Goal: Information Seeking & Learning: Learn about a topic

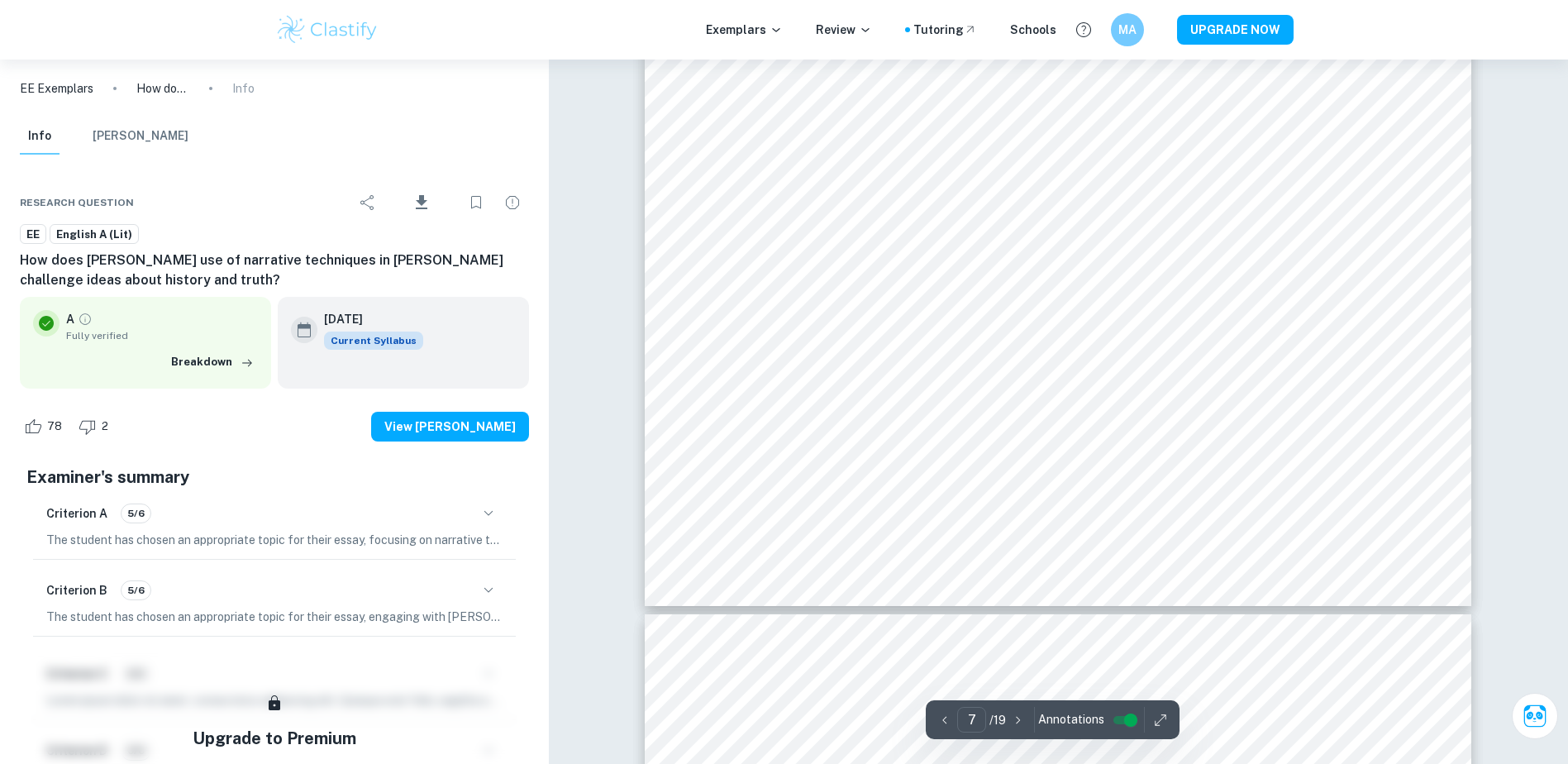
scroll to position [7274, 0]
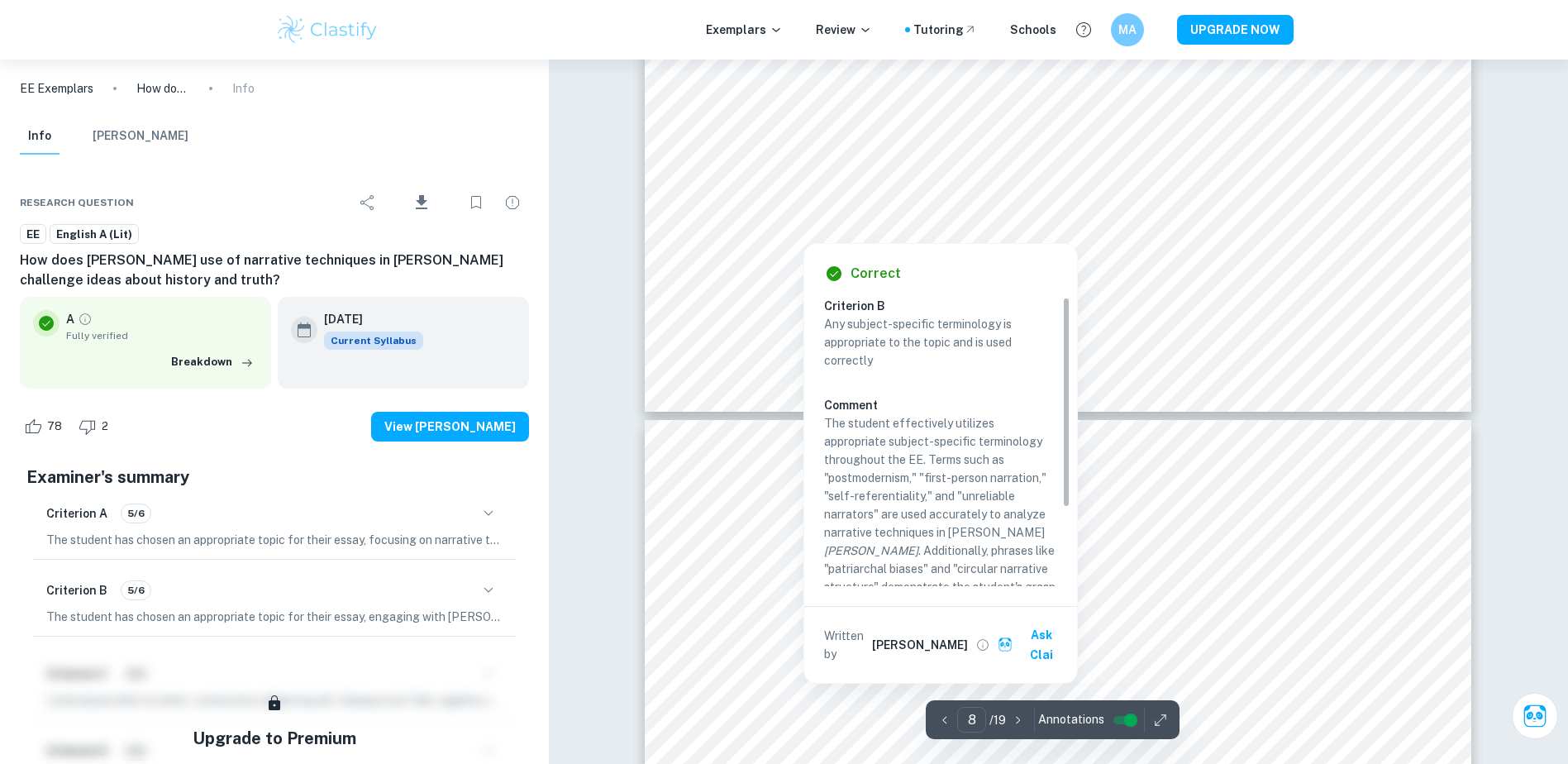
type input "7"
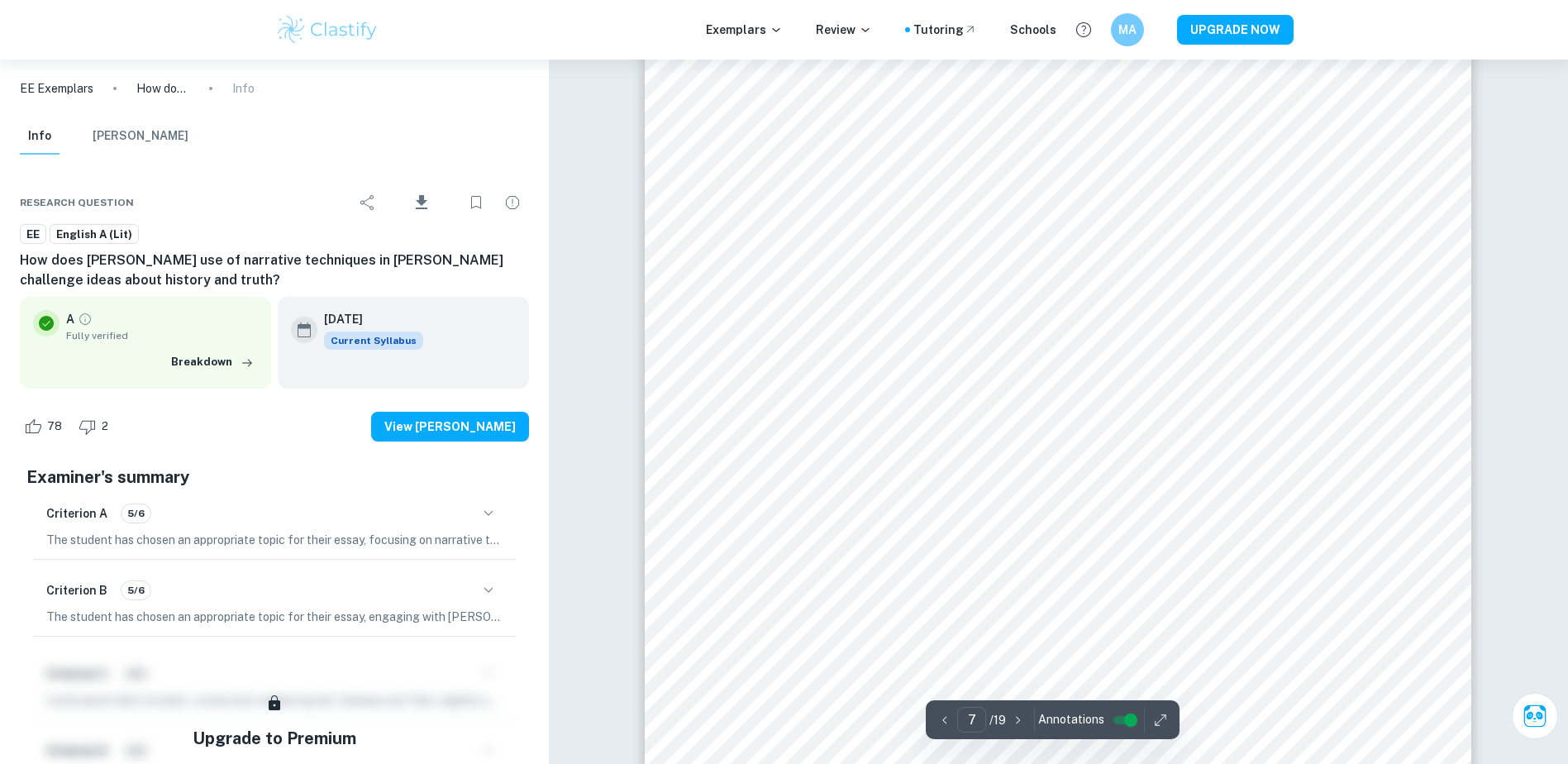
scroll to position [6778, 0]
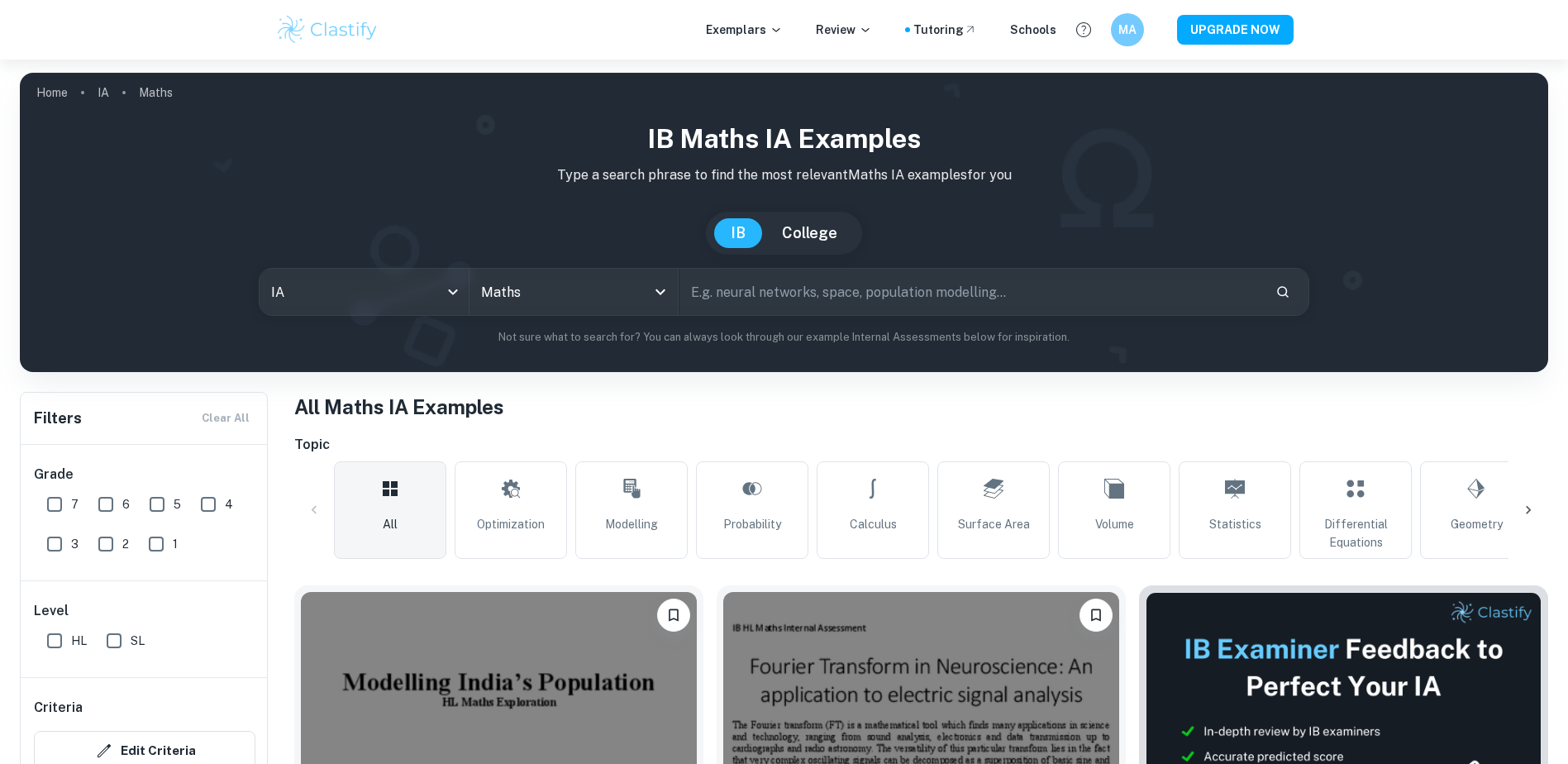
scroll to position [166, 0]
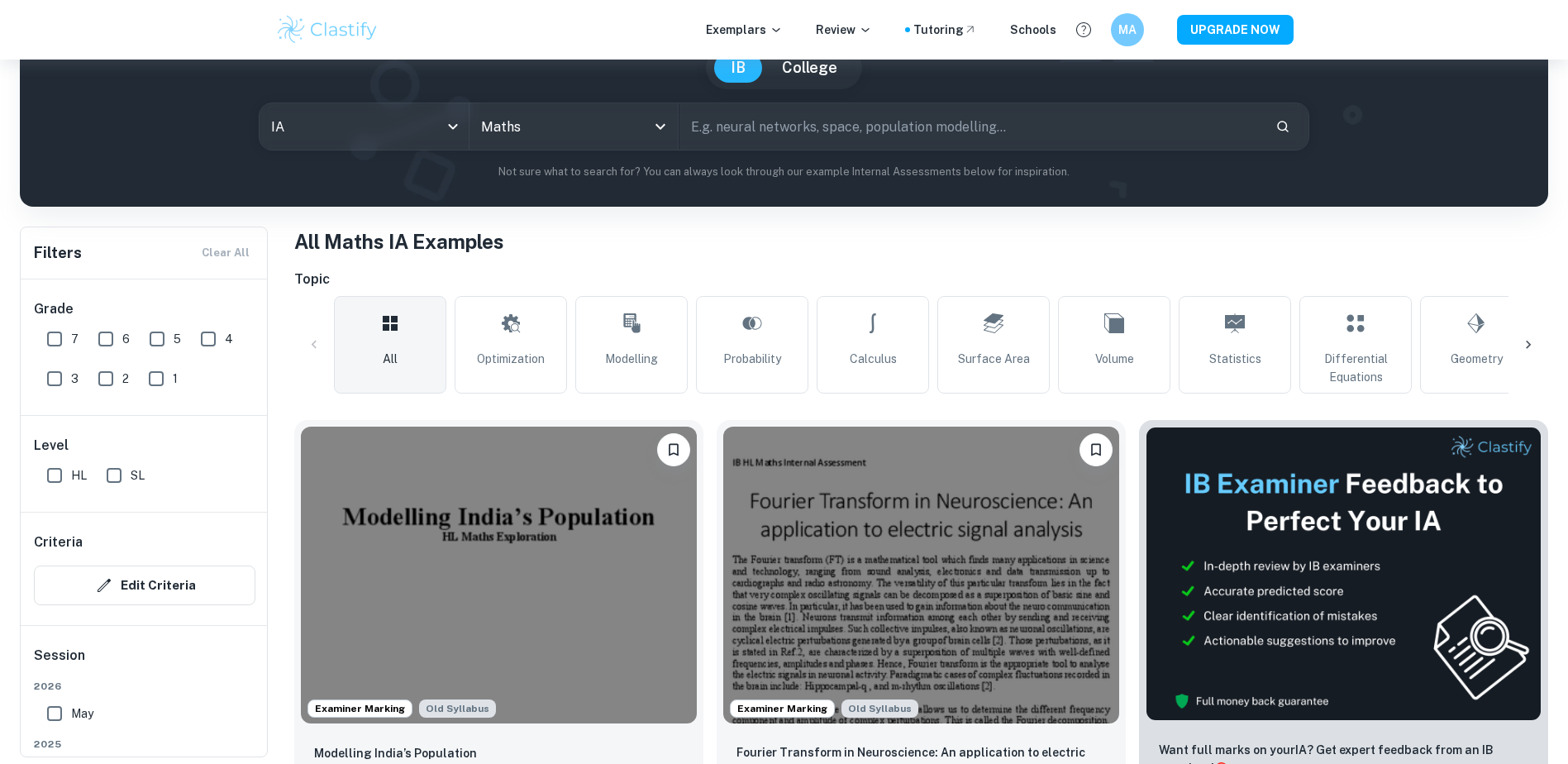
click at [759, 136] on input "text" at bounding box center [971, 126] width 584 height 46
type input "NBA"
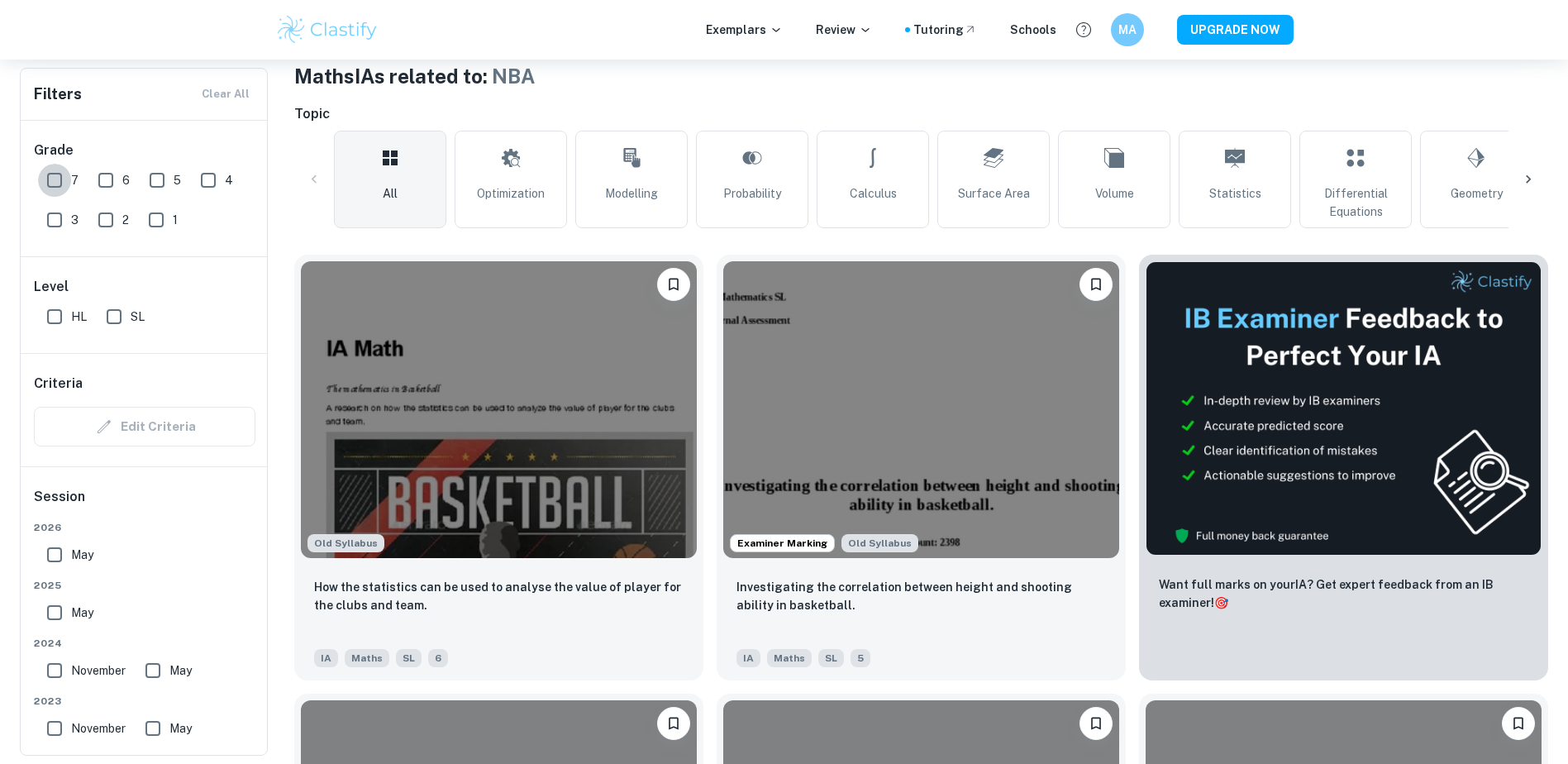
click at [51, 176] on input "7" at bounding box center [54, 180] width 33 height 33
checkbox input "true"
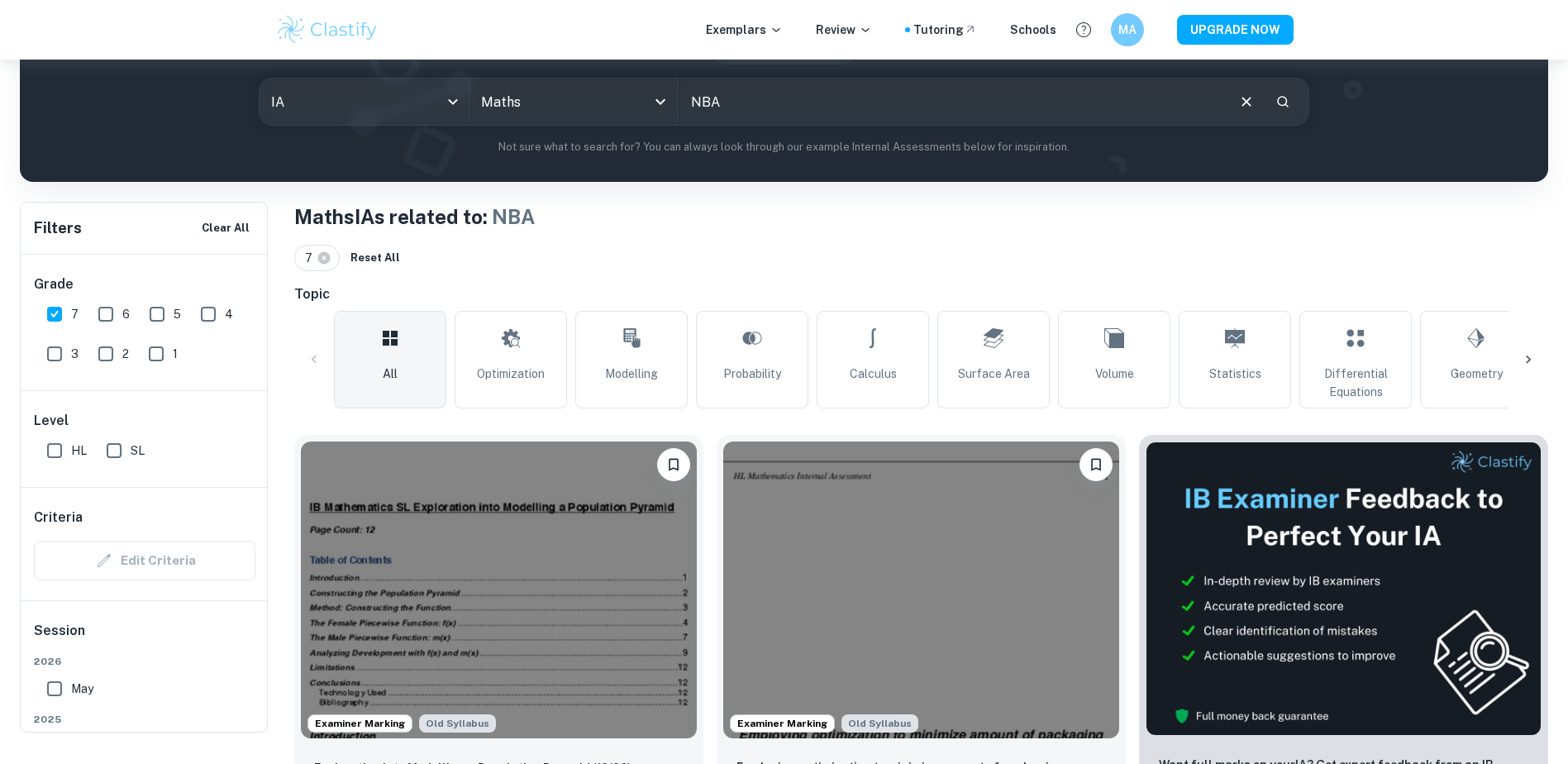
scroll to position [166, 0]
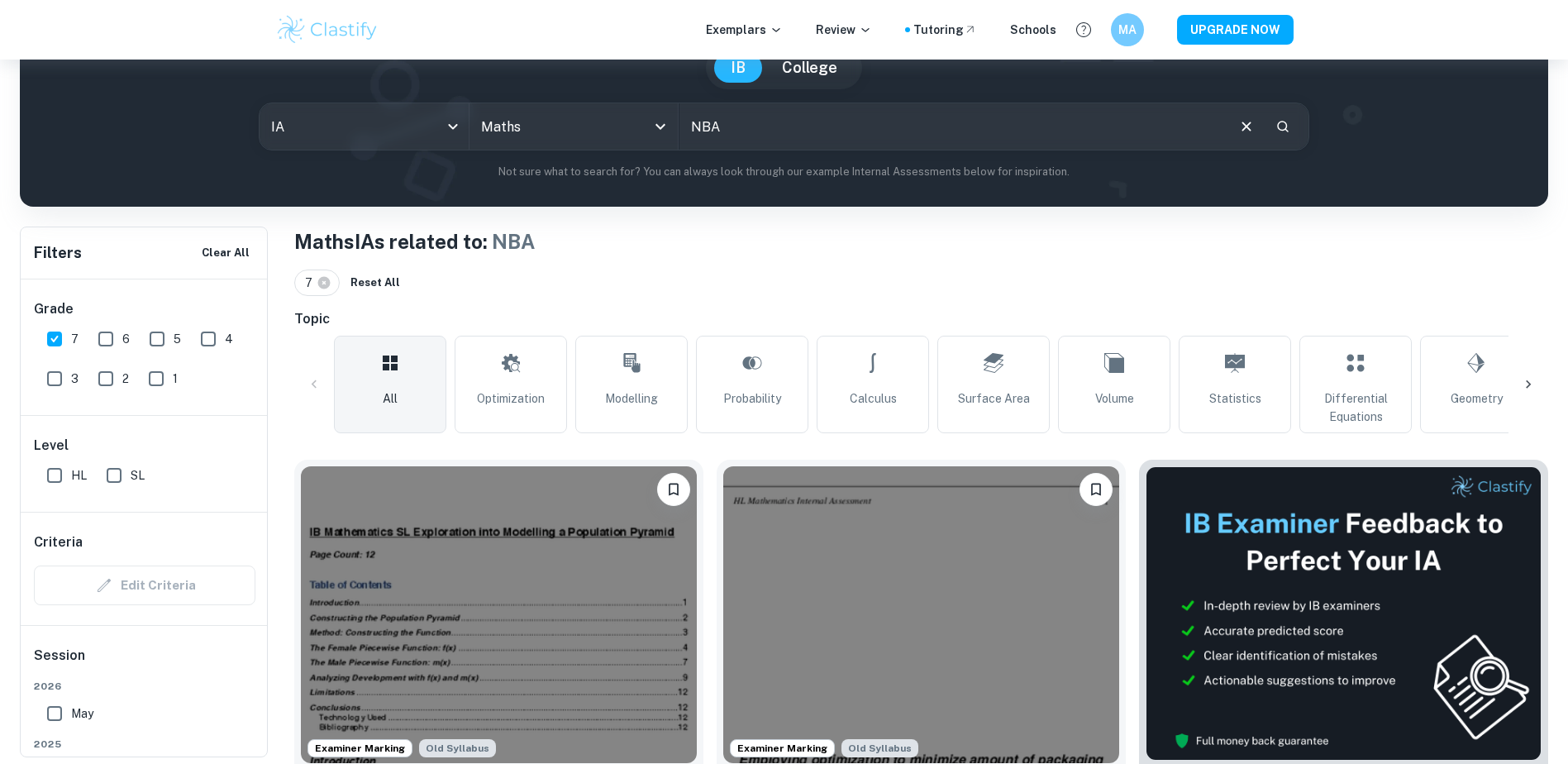
click at [96, 337] on input "6" at bounding box center [105, 338] width 33 height 33
checkbox input "true"
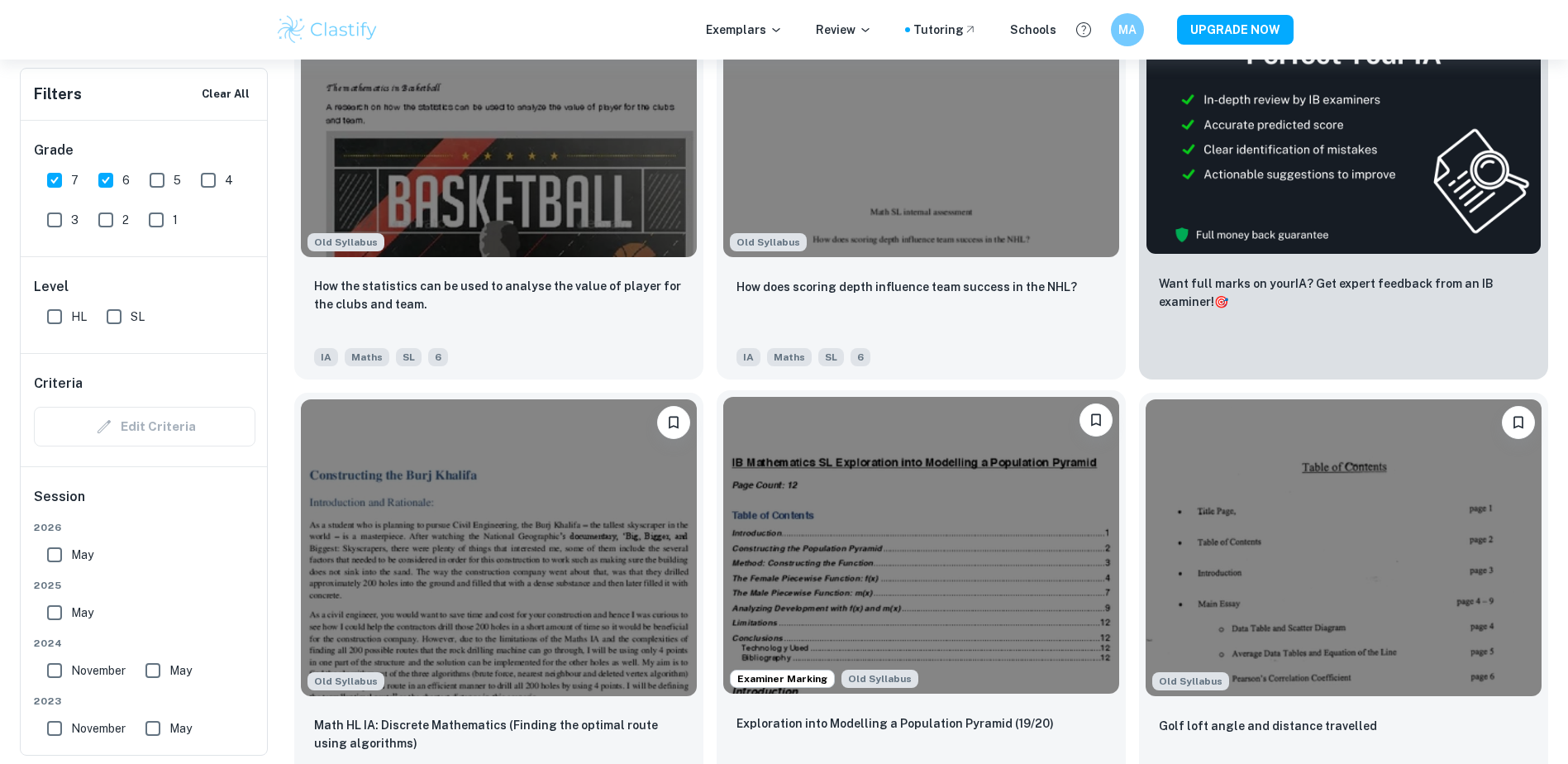
scroll to position [552, 0]
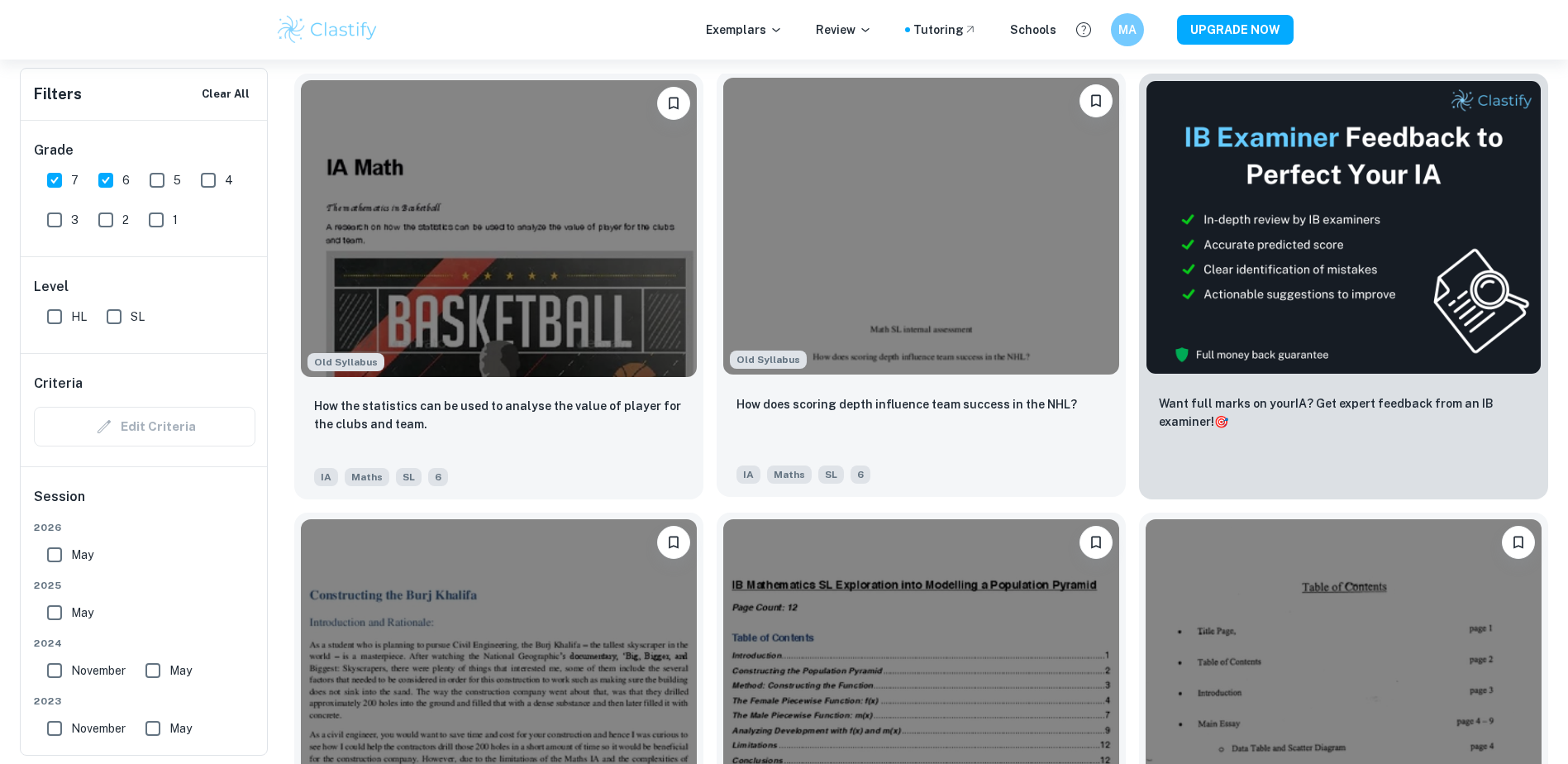
click at [833, 379] on div "Old Syllabus" at bounding box center [920, 226] width 409 height 310
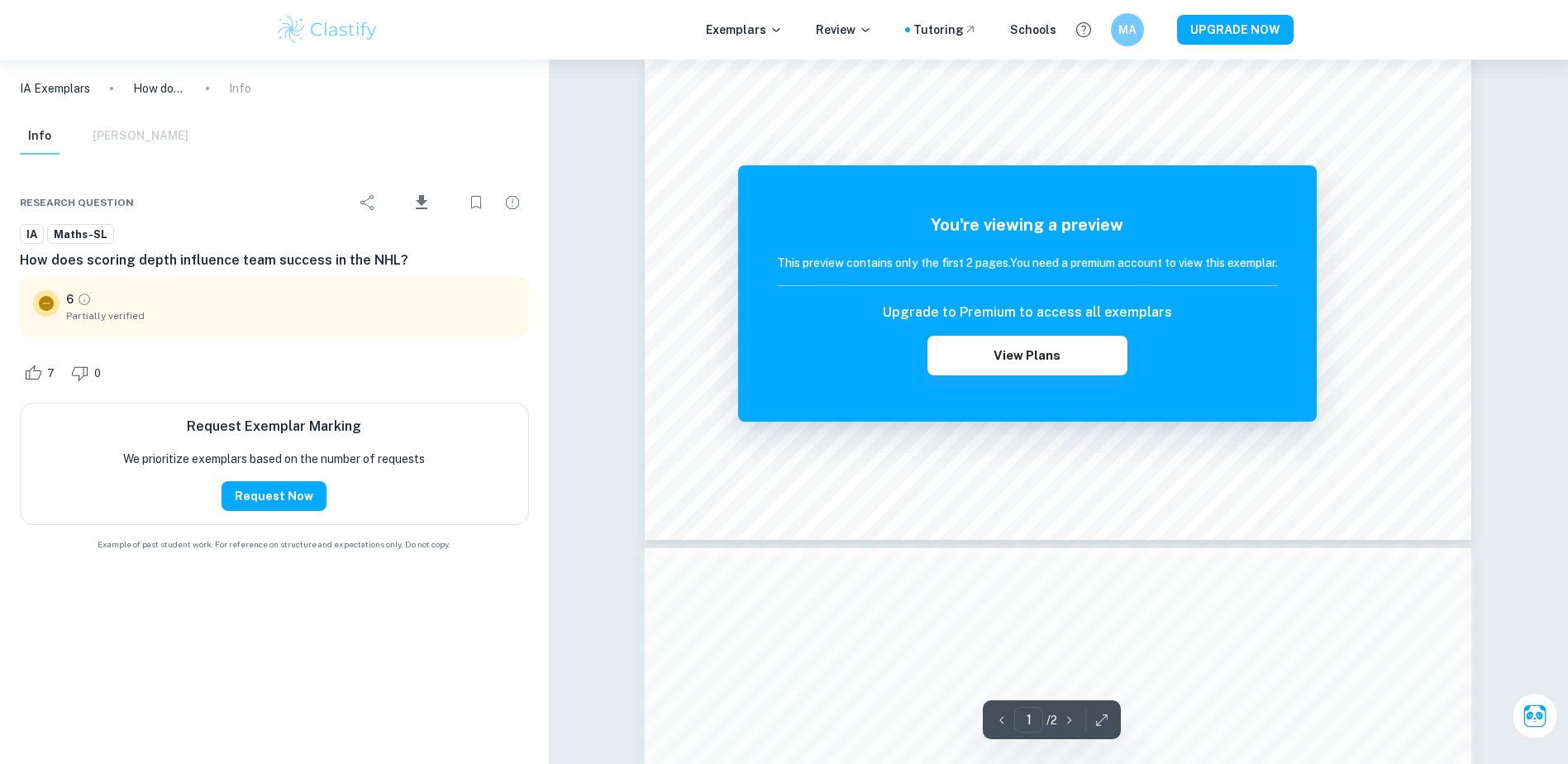
scroll to position [275, 0]
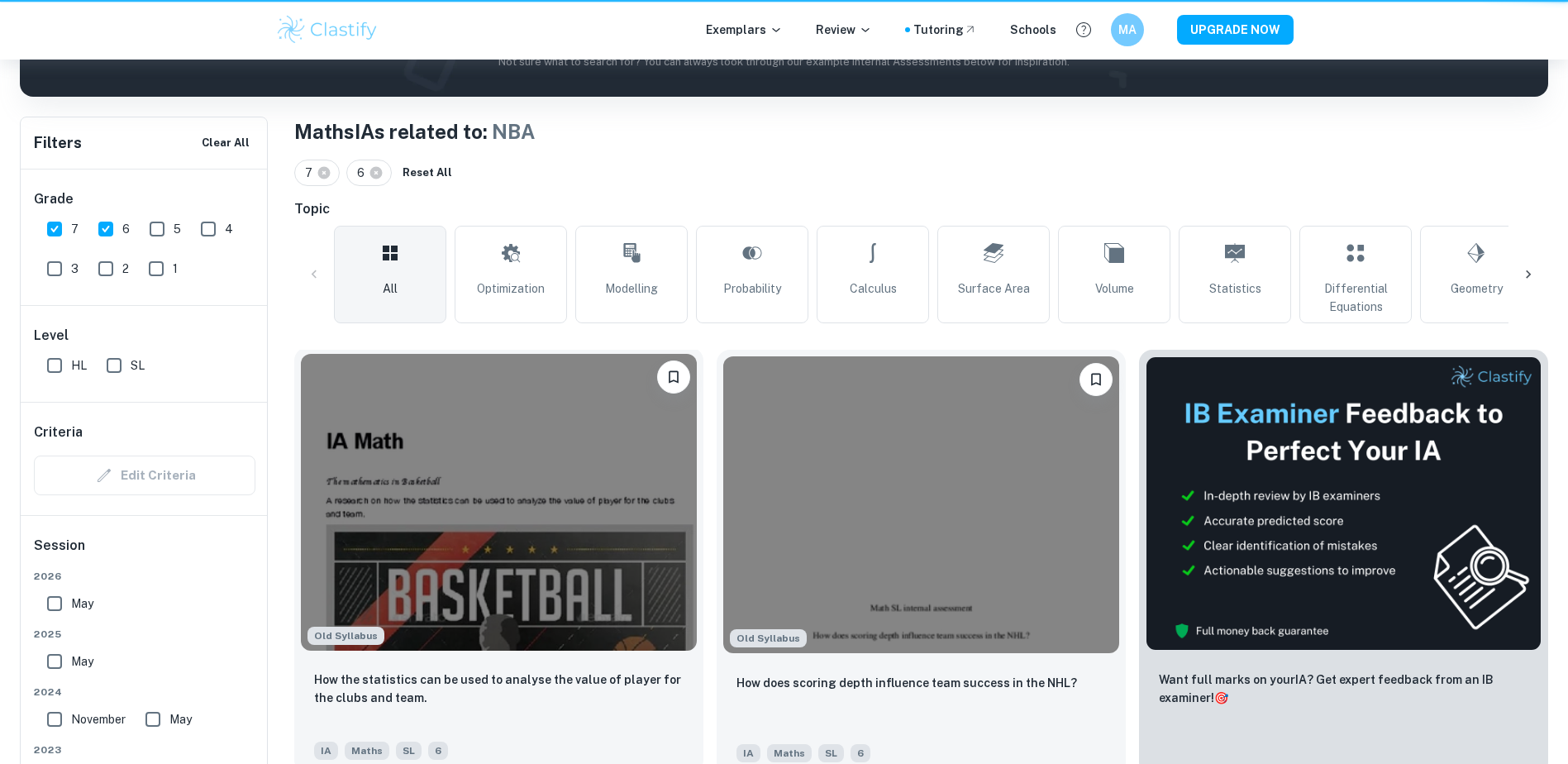
scroll to position [552, 0]
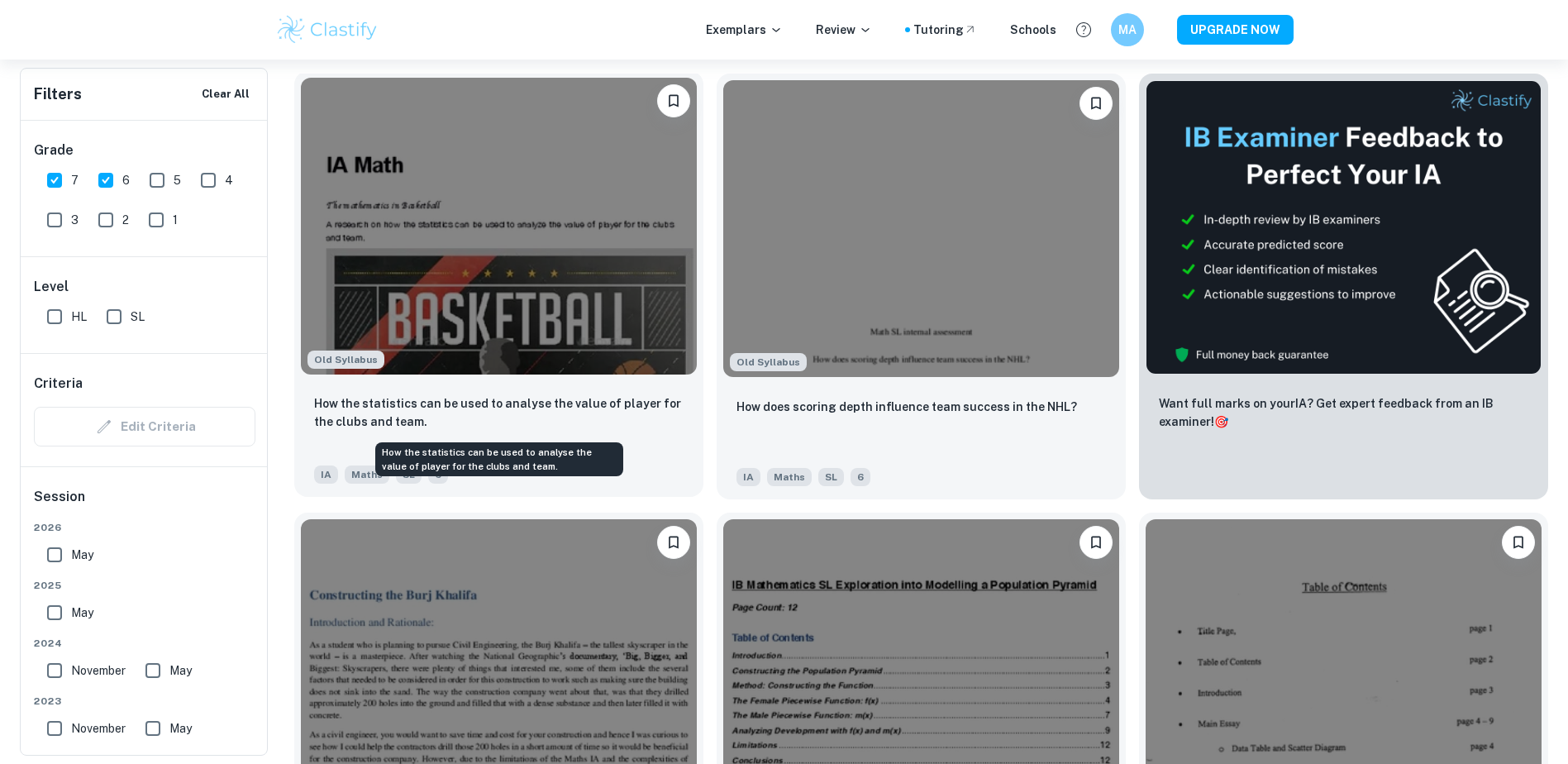
click at [519, 404] on p "How the statistics can be used to analyse the value of player for the clubs and…" at bounding box center [498, 412] width 370 height 36
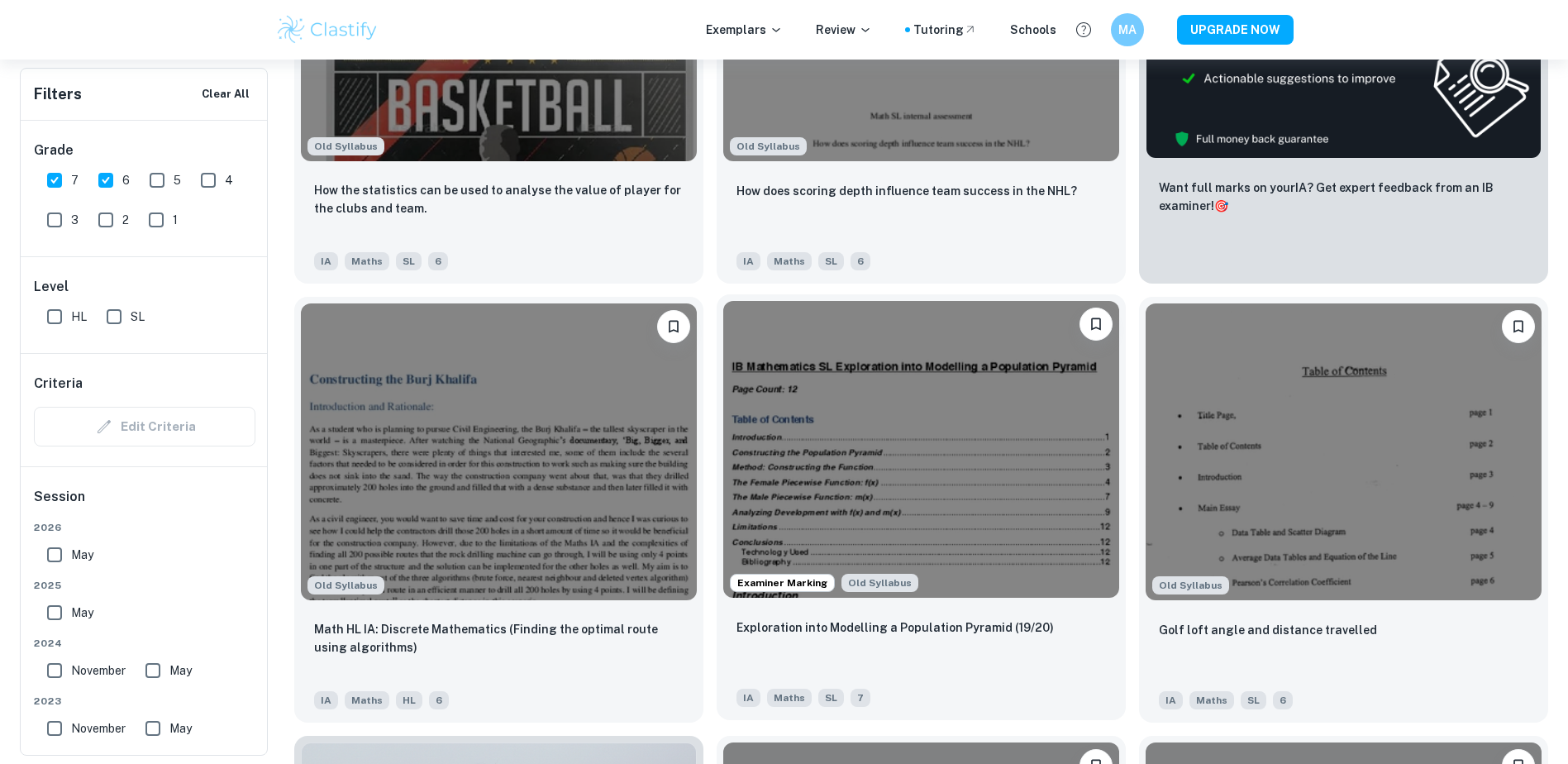
scroll to position [772, 0]
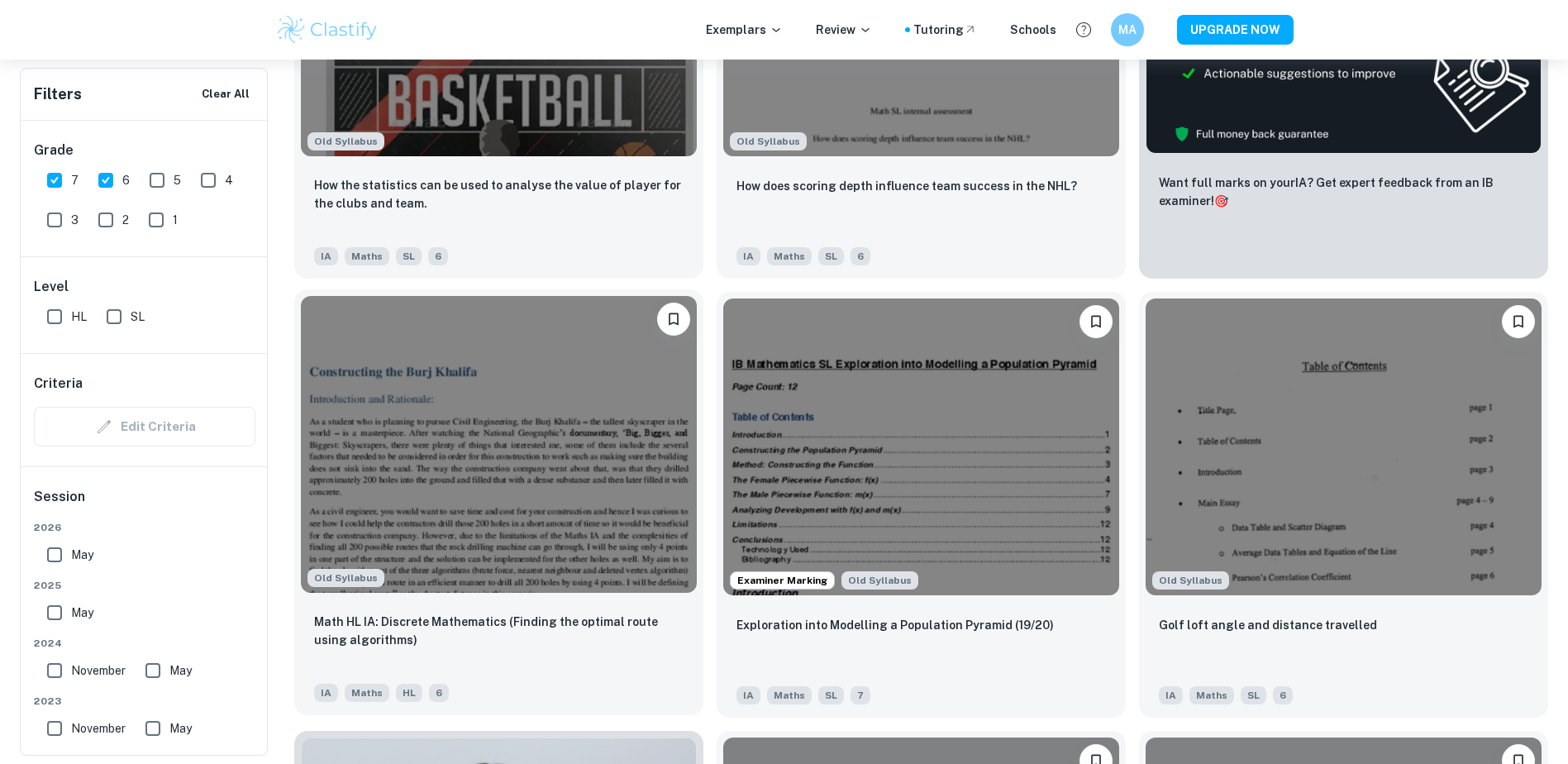
click at [617, 496] on img at bounding box center [498, 445] width 396 height 297
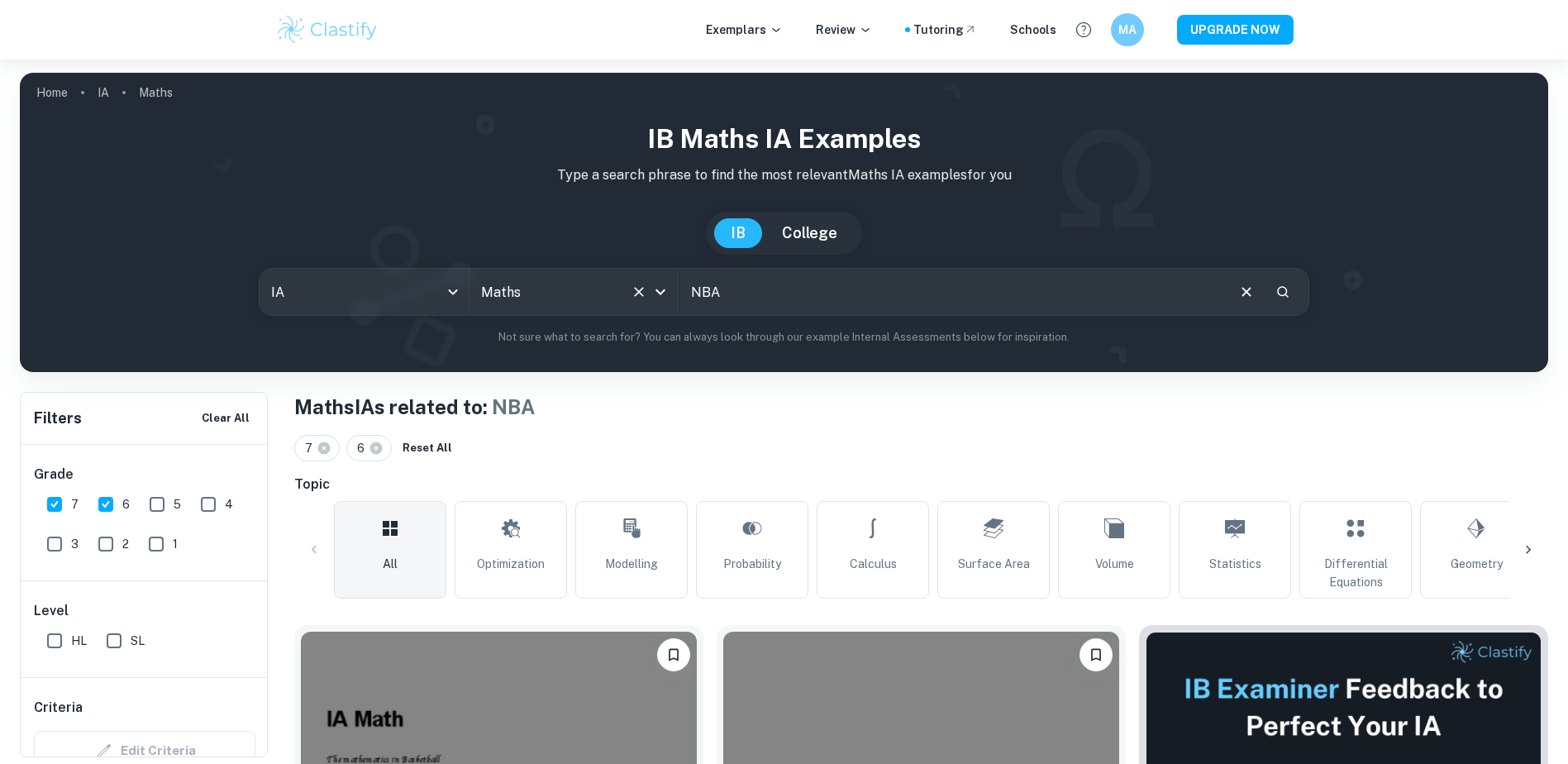
drag, startPoint x: 741, startPoint y: 301, endPoint x: 659, endPoint y: 300, distance: 82.0
click at [659, 300] on div "IA ia All Subjects Maths All Subjects NBA ​" at bounding box center [784, 292] width 1051 height 48
type input "NFL"
click at [60, 499] on input "7" at bounding box center [54, 504] width 33 height 33
checkbox input "false"
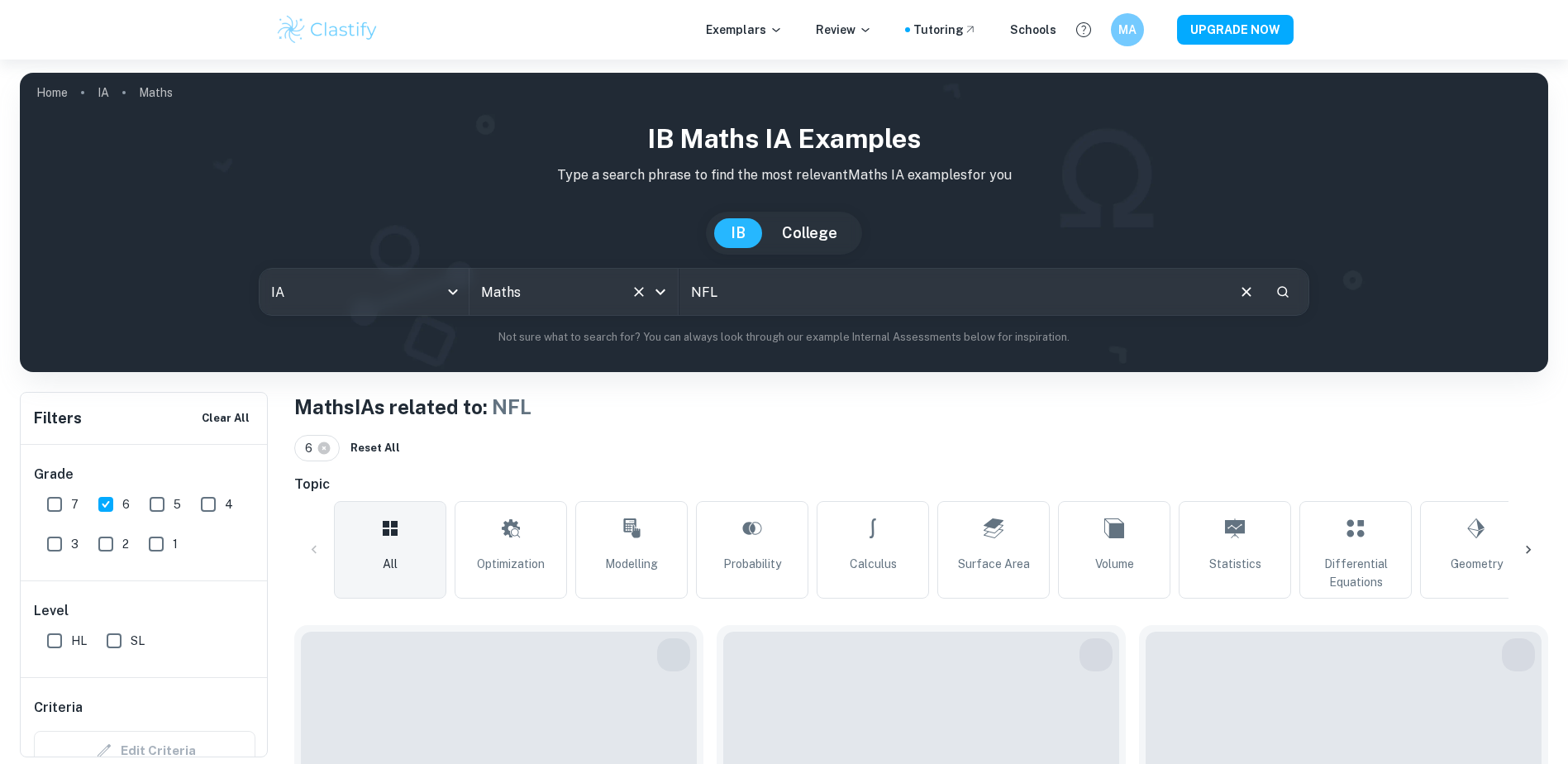
click at [104, 502] on input "6" at bounding box center [105, 504] width 33 height 33
checkbox input "false"
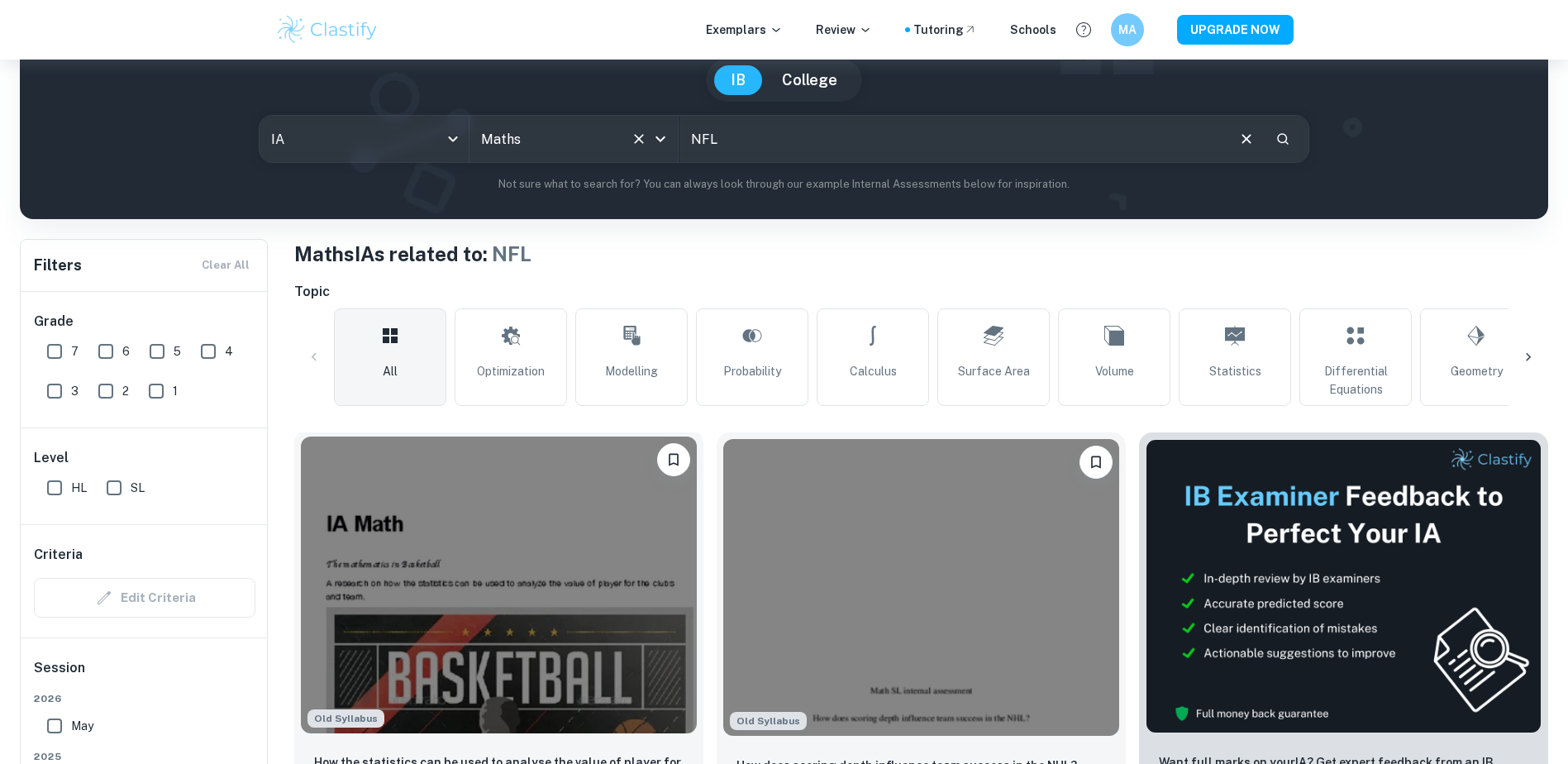
scroll to position [110, 0]
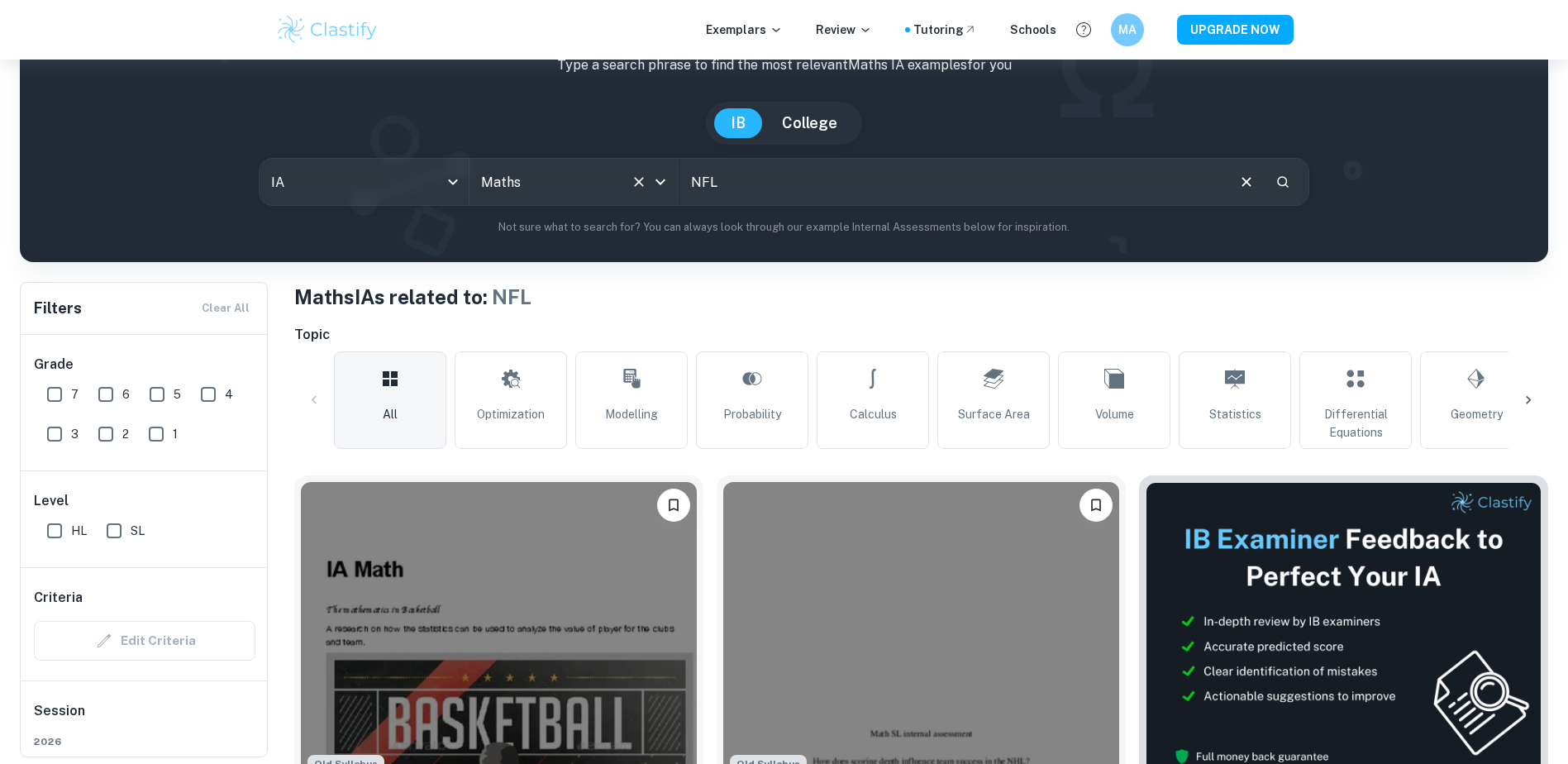
click at [818, 170] on input "NFL" at bounding box center [952, 181] width 545 height 46
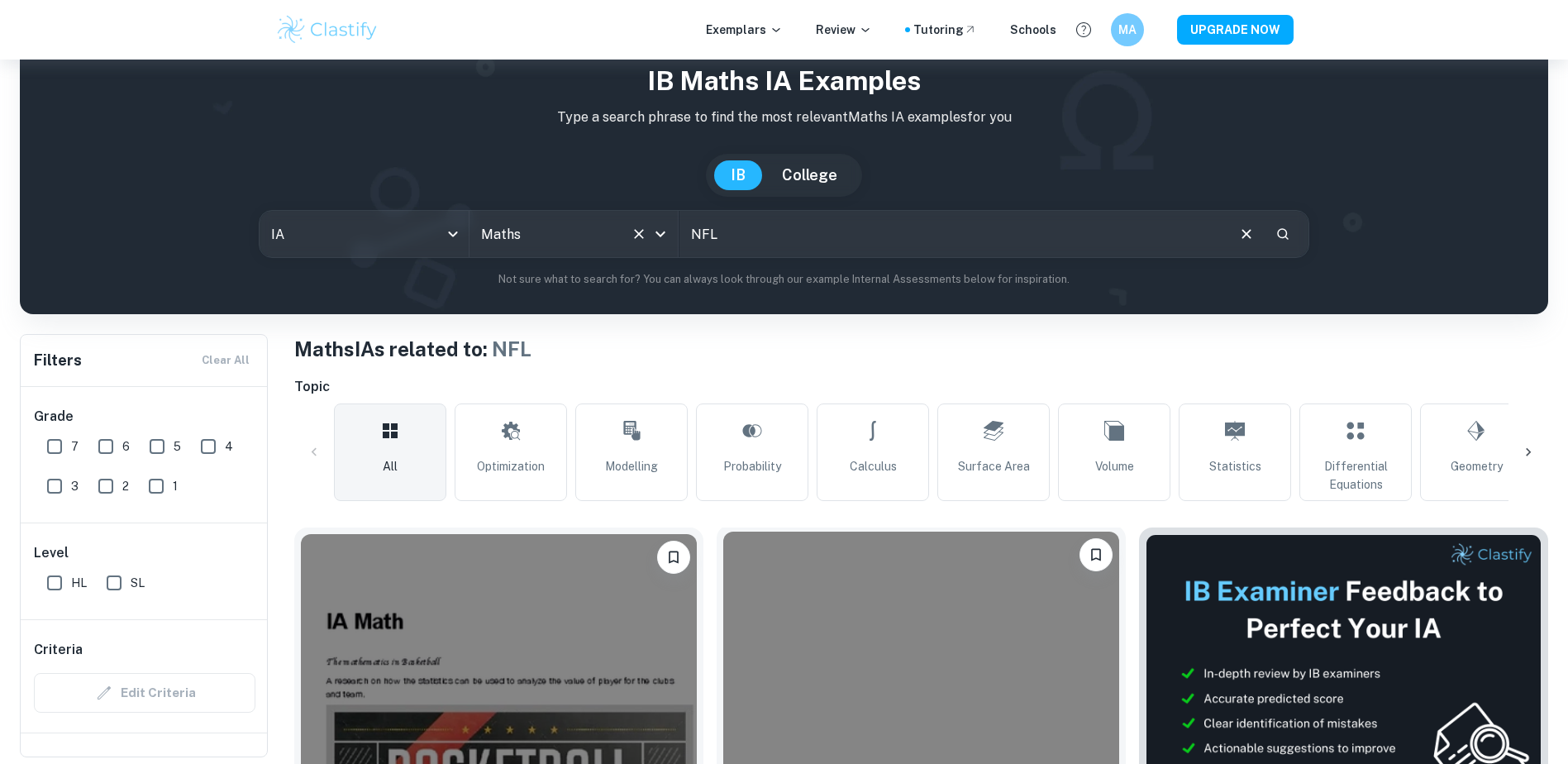
scroll to position [56, 0]
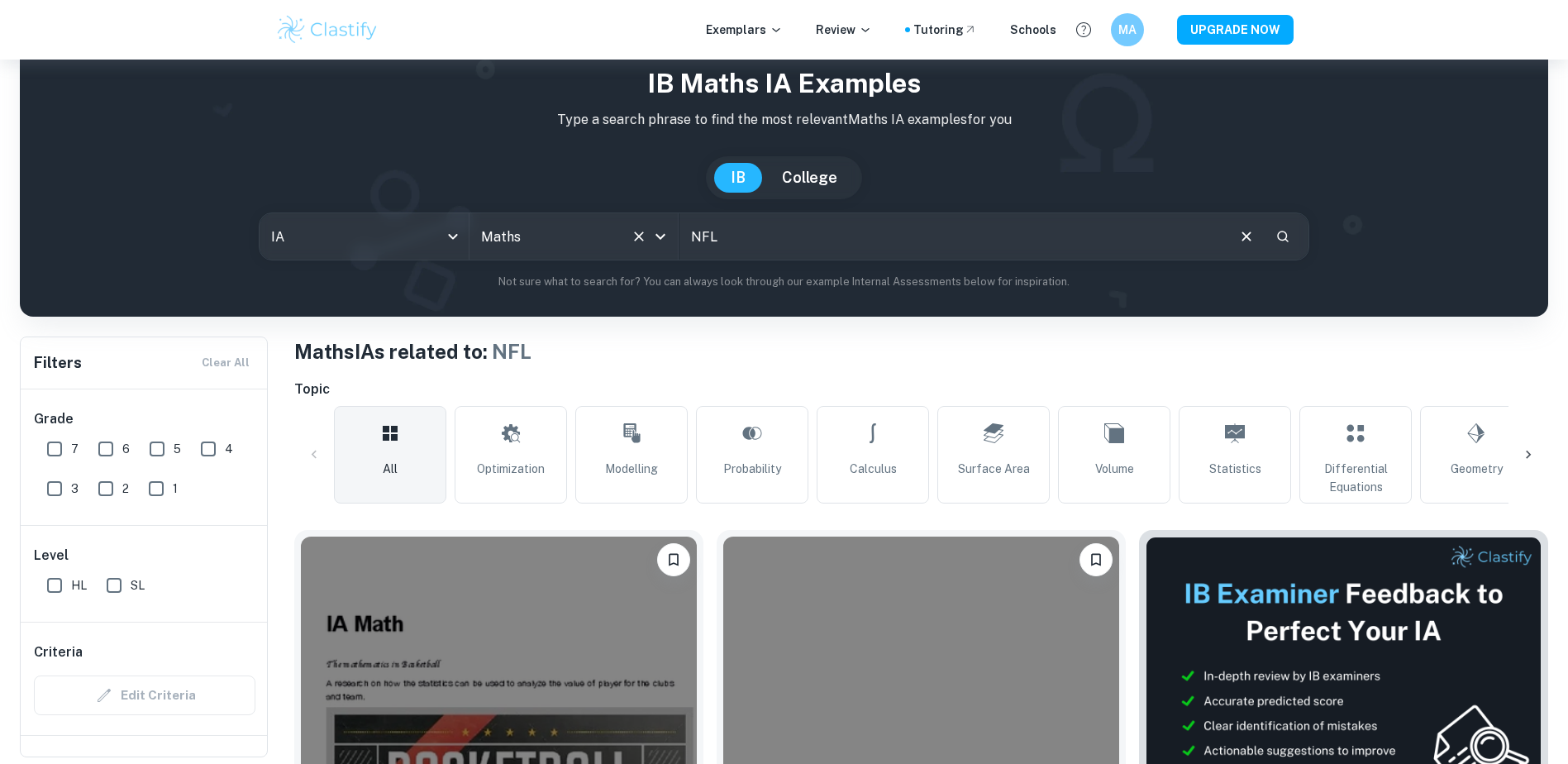
click at [723, 233] on input "NFL" at bounding box center [952, 236] width 545 height 46
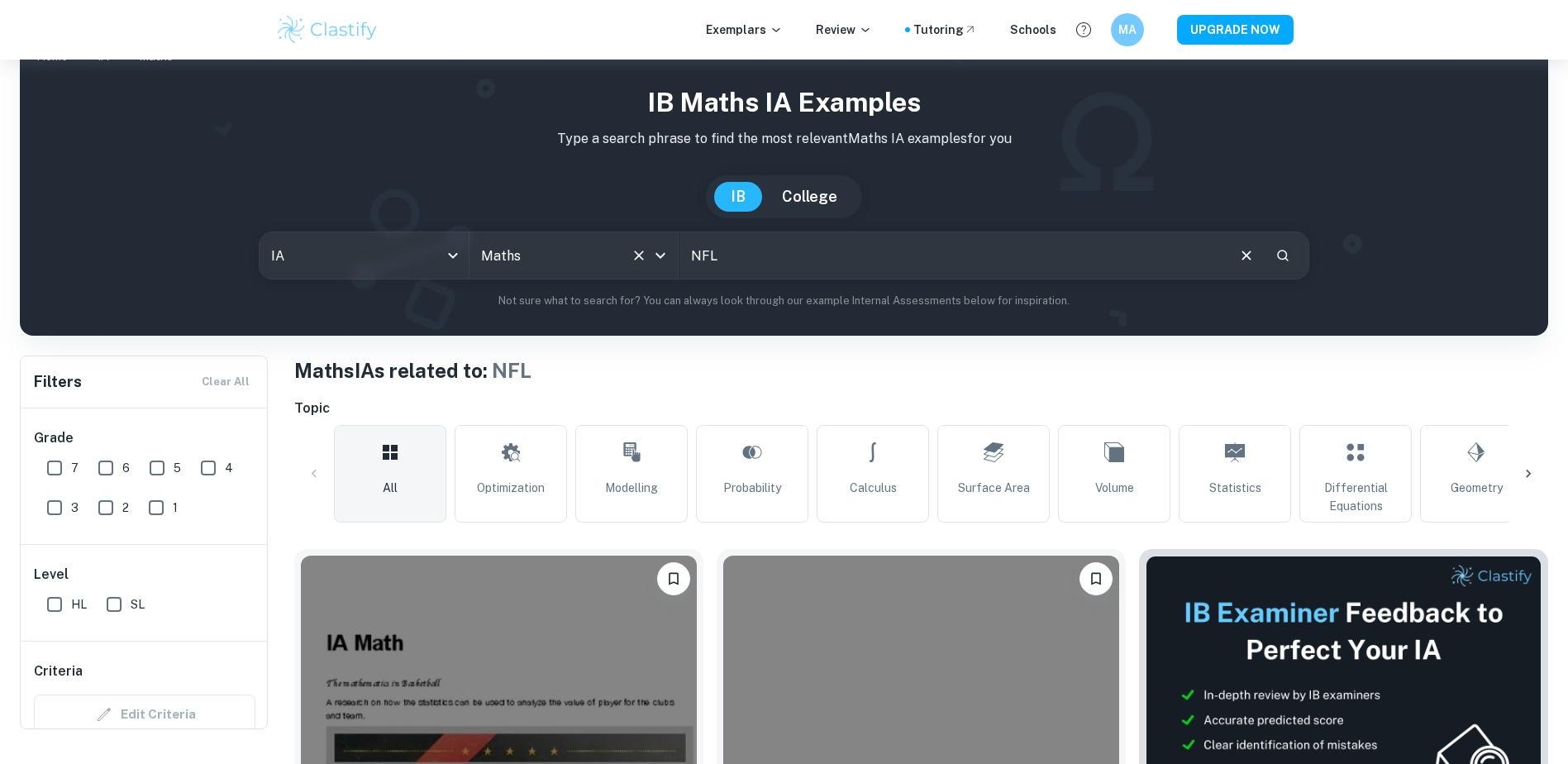
scroll to position [0, 0]
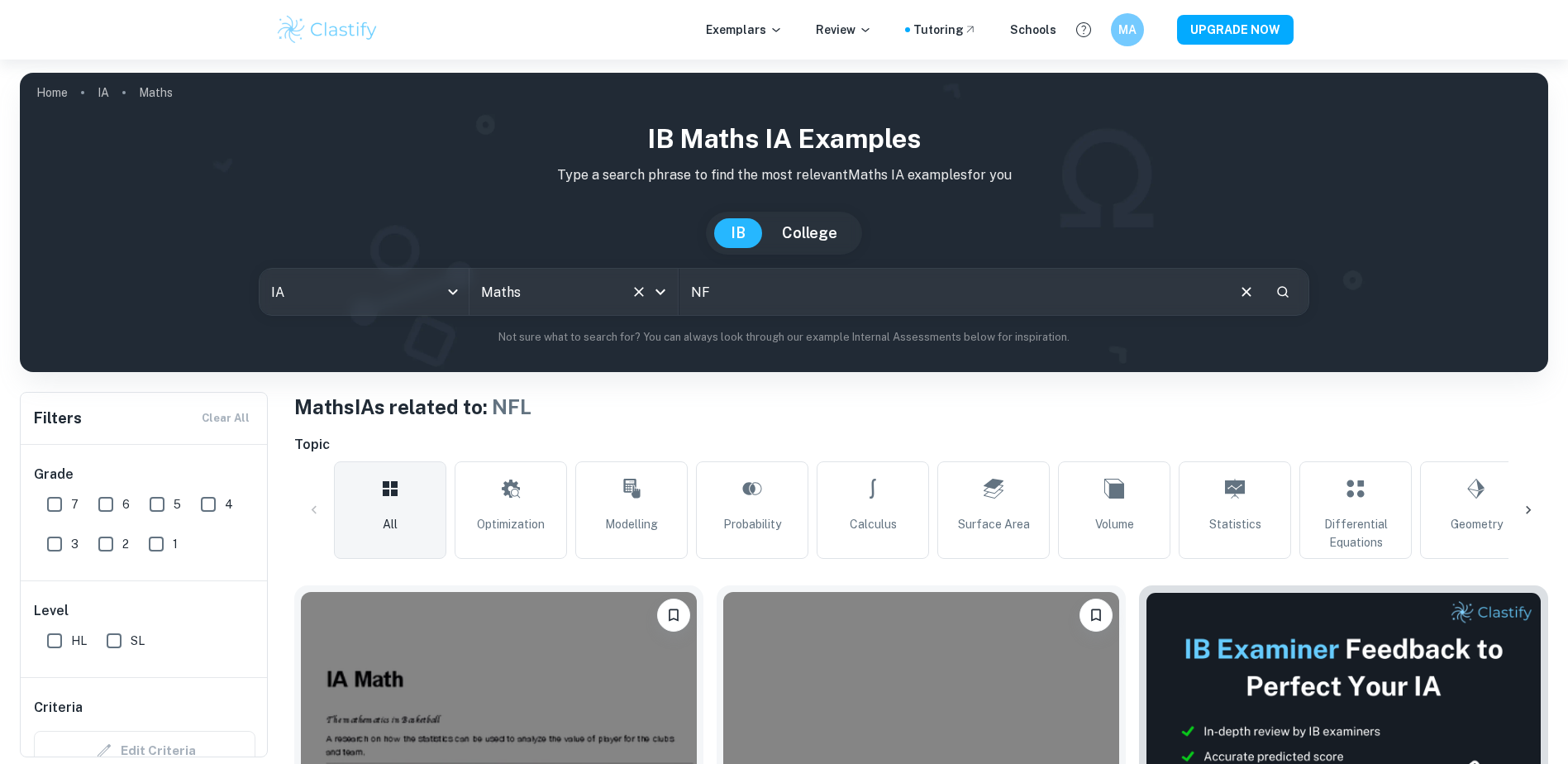
type input "N"
type input "D"
type input "Football"
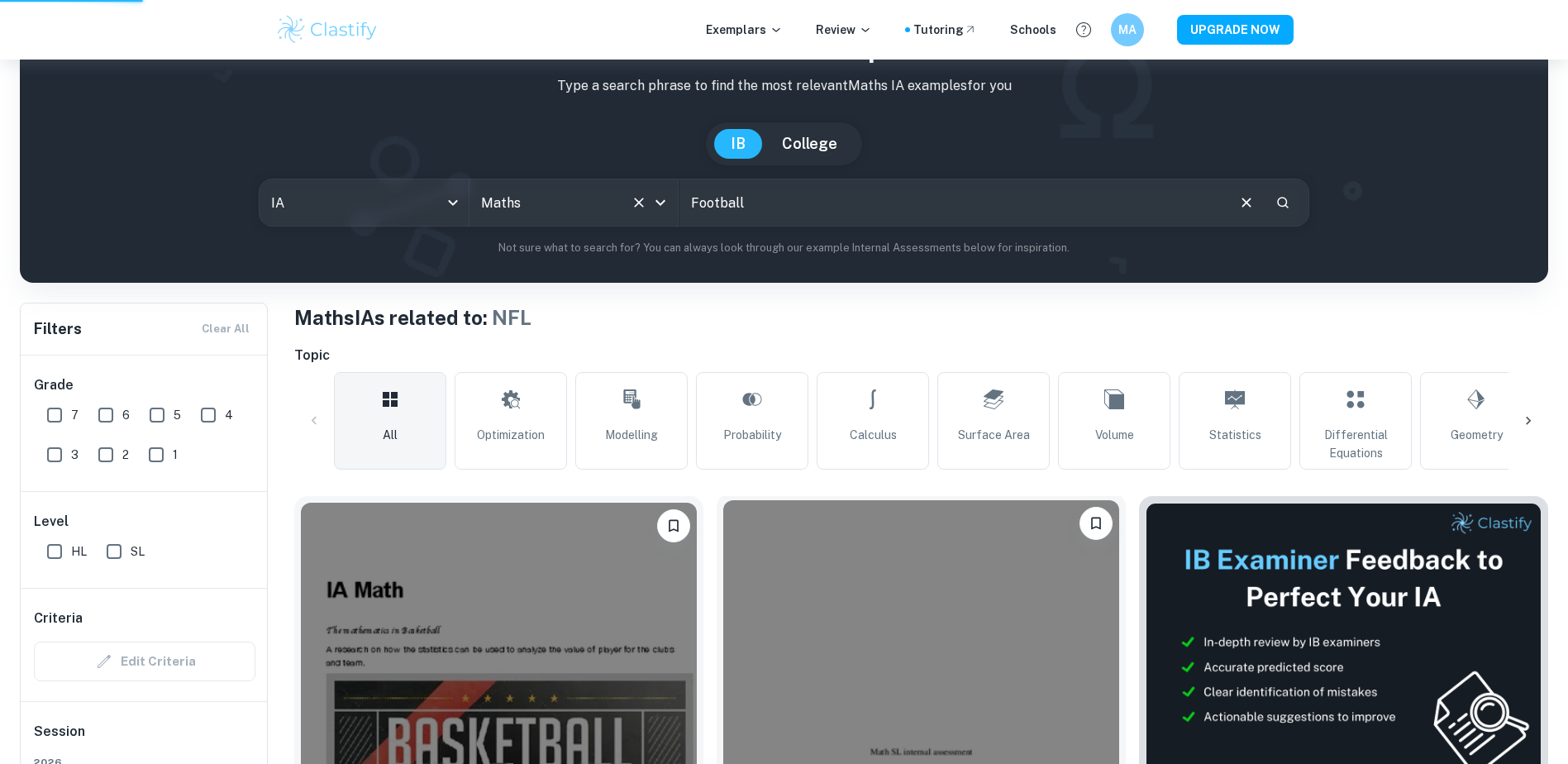
scroll to position [166, 0]
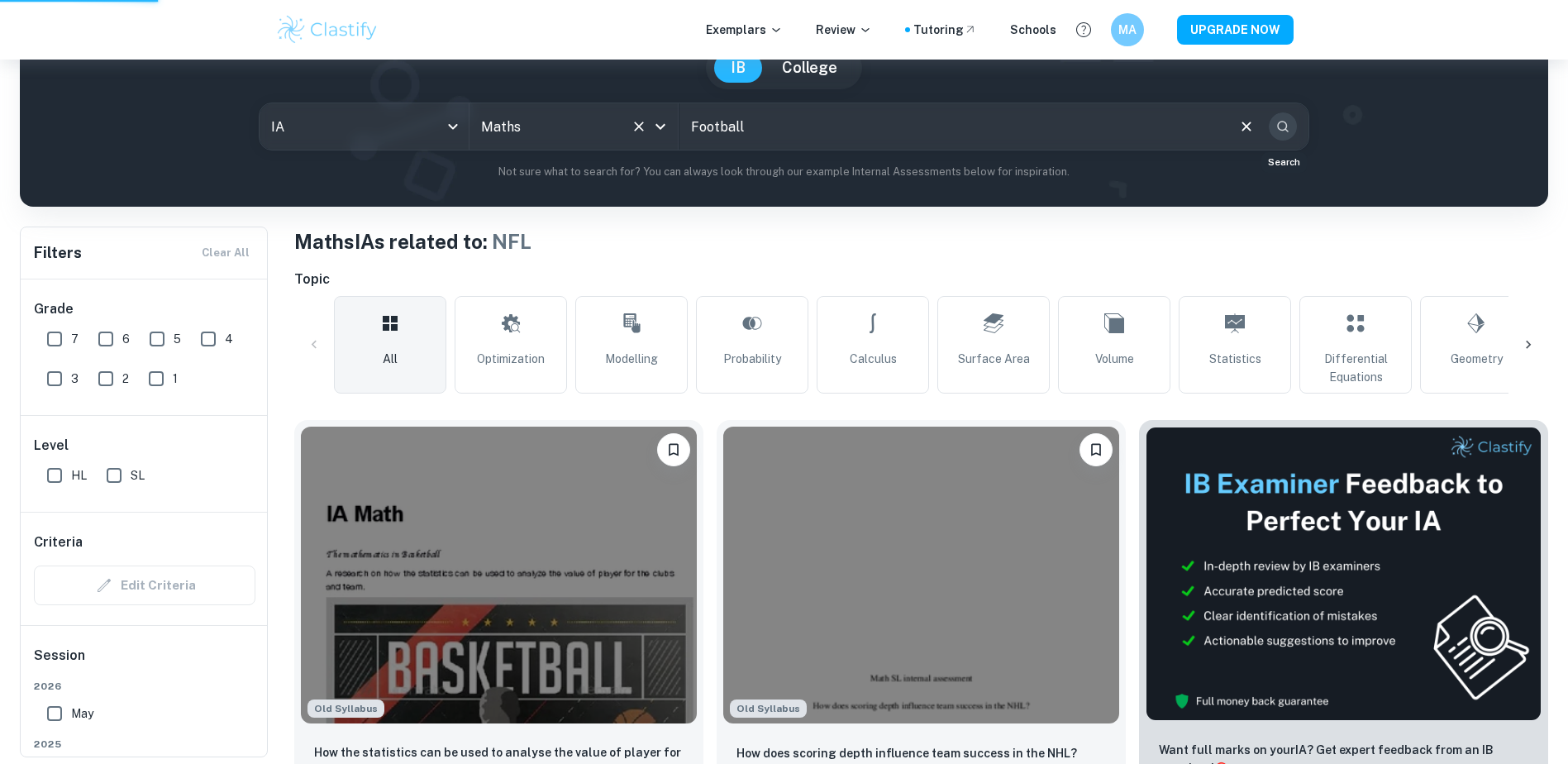
click at [1284, 136] on button "Search" at bounding box center [1282, 126] width 28 height 28
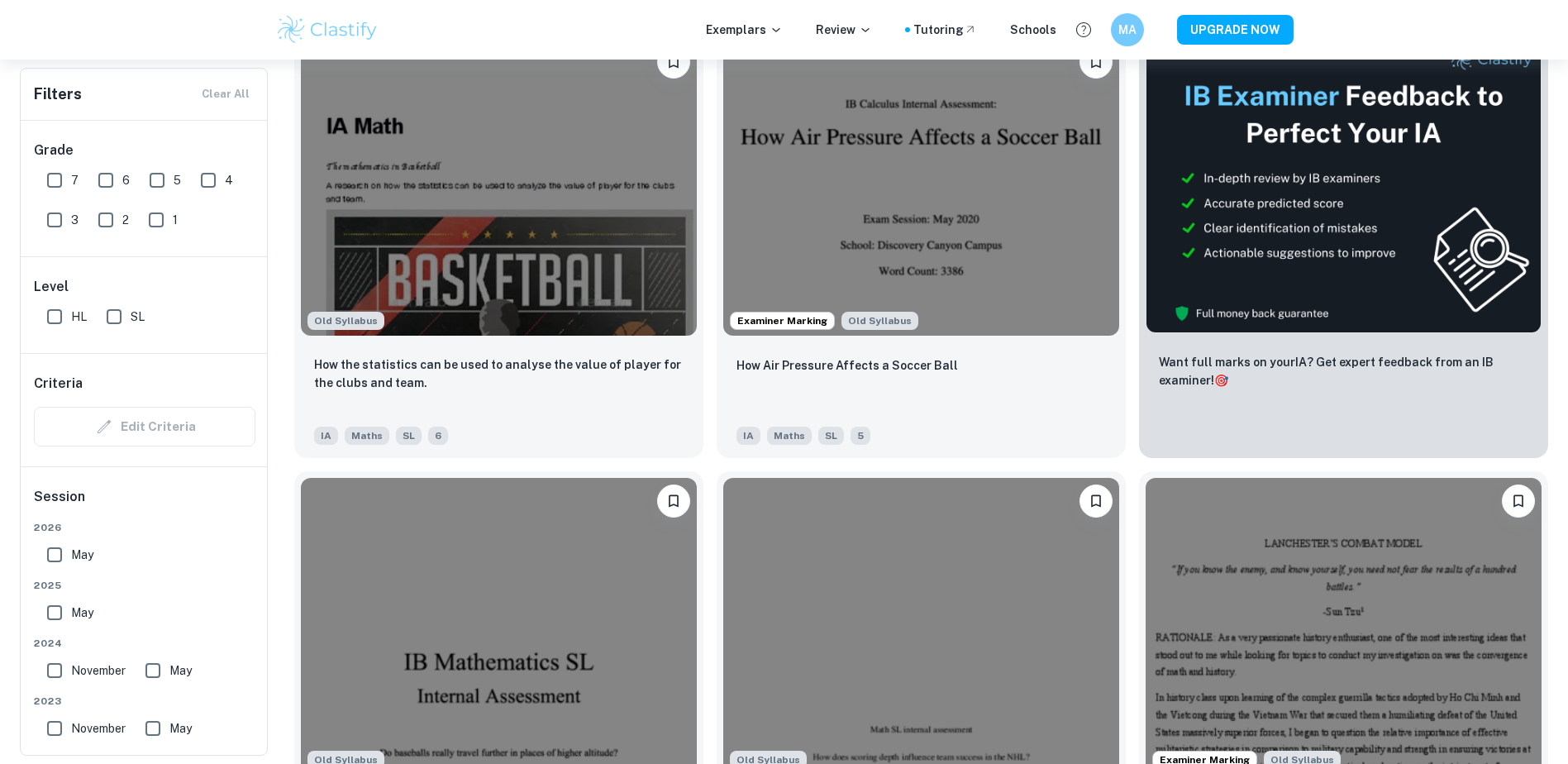
scroll to position [552, 0]
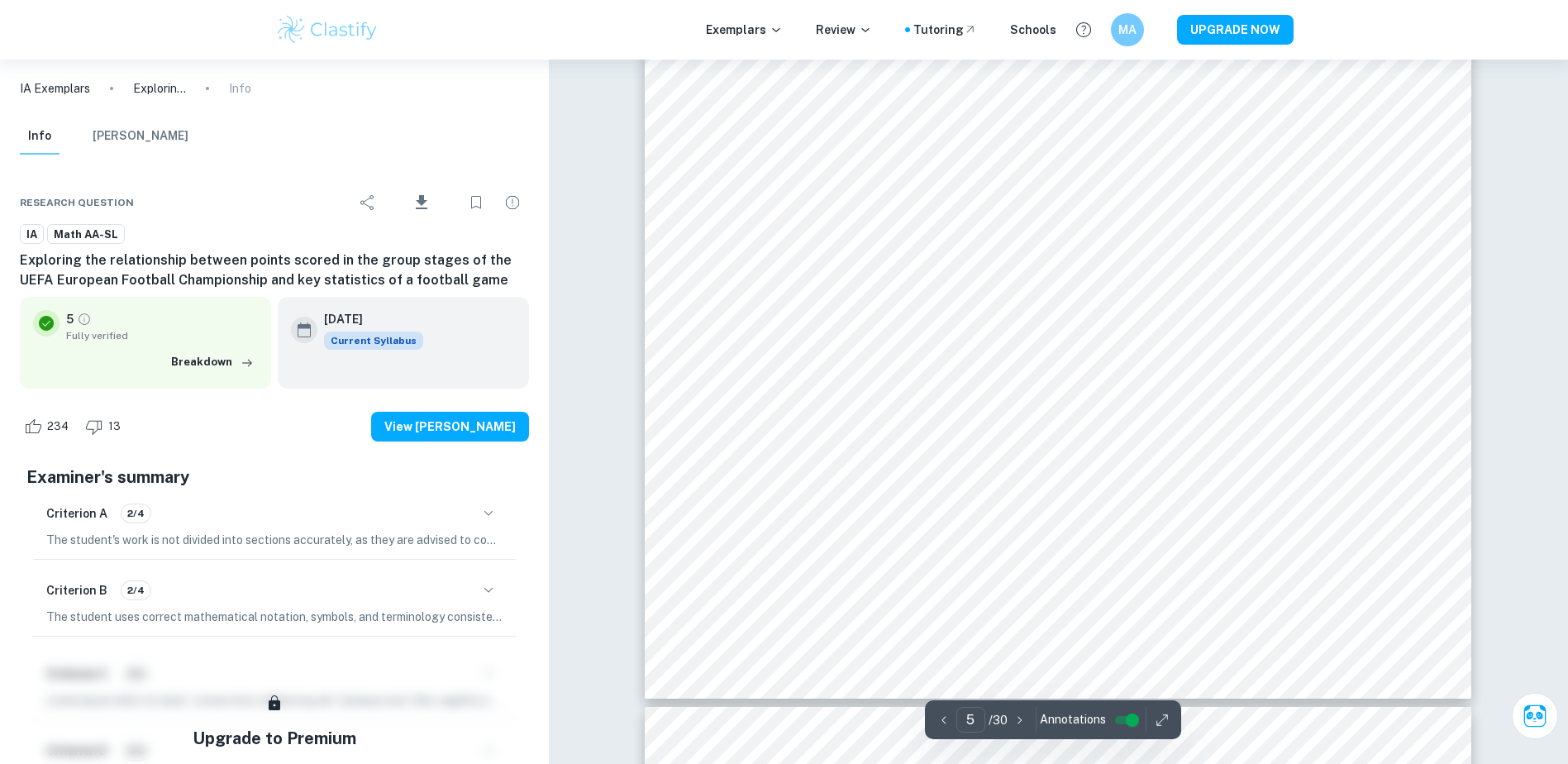
scroll to position [5842, 0]
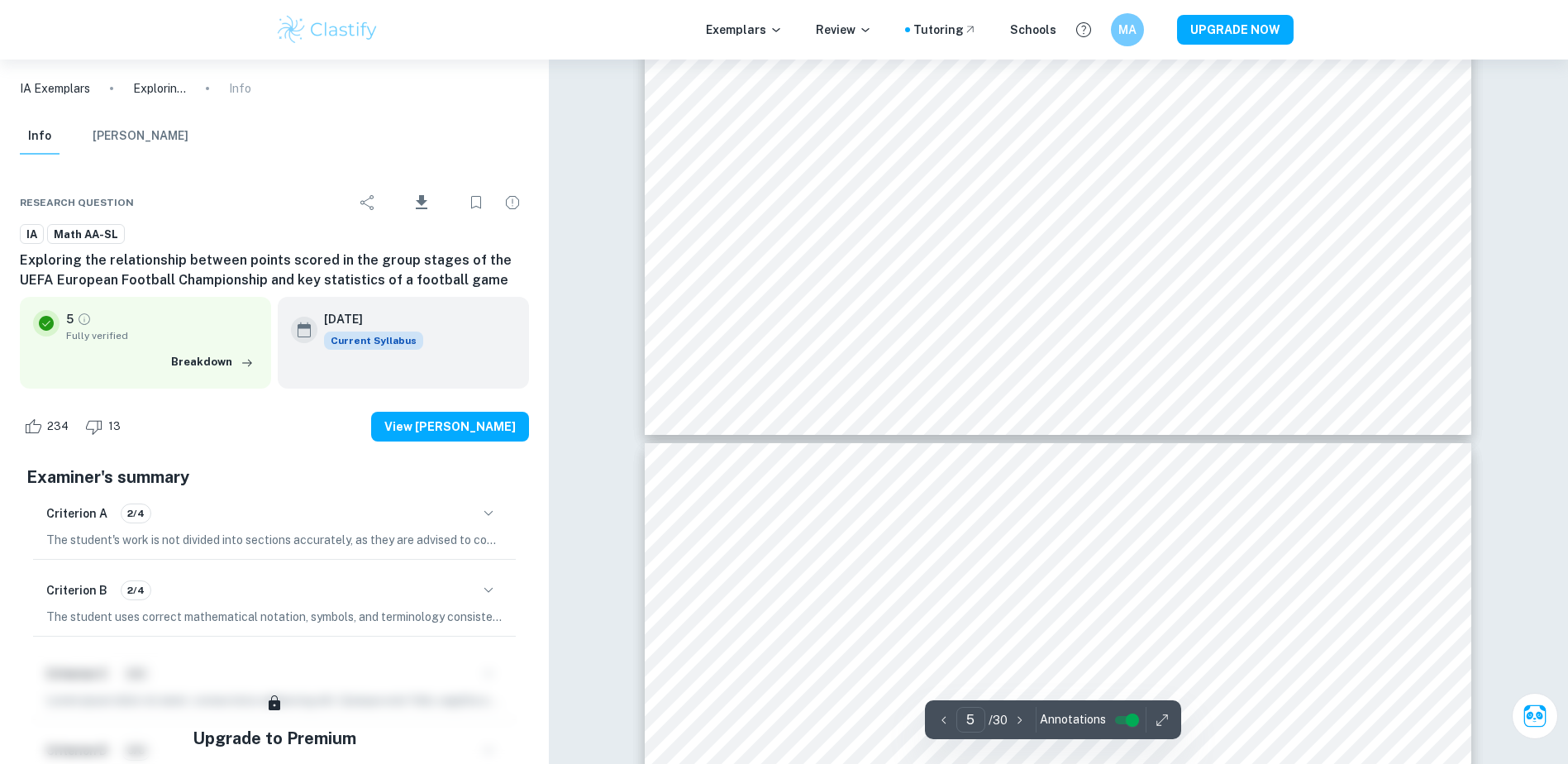
type input "6"
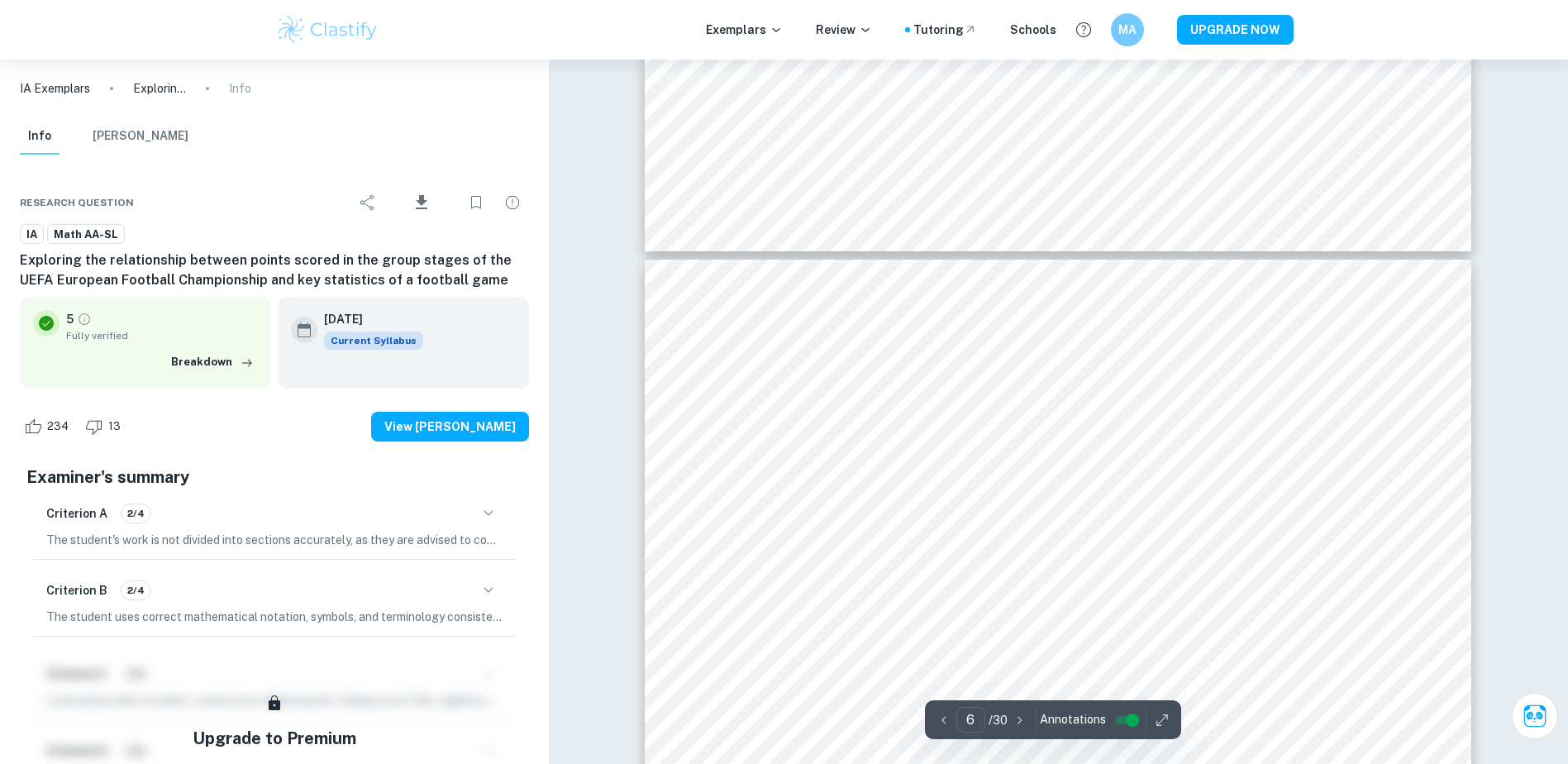
scroll to position [5952, 0]
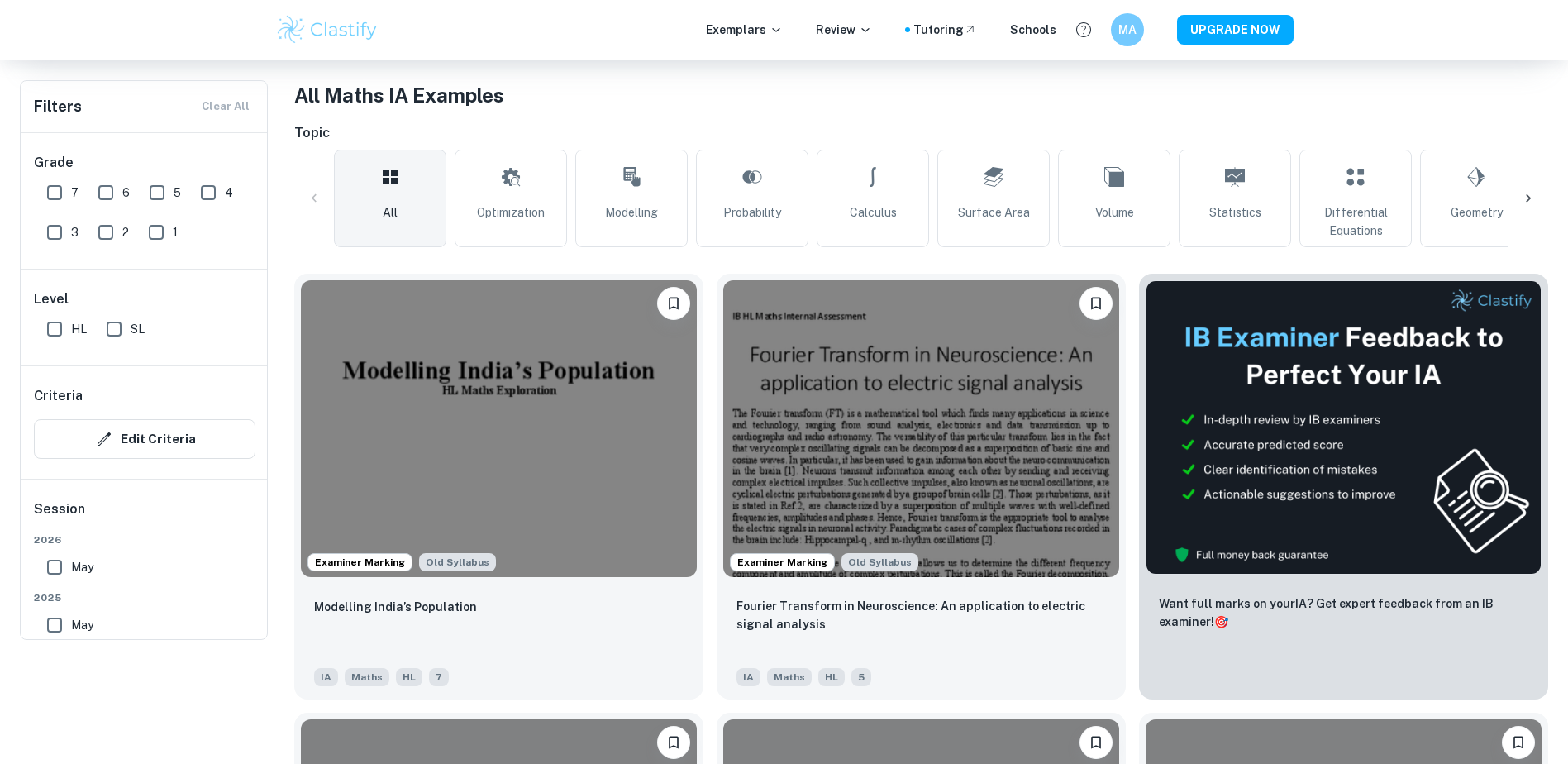
scroll to position [166, 0]
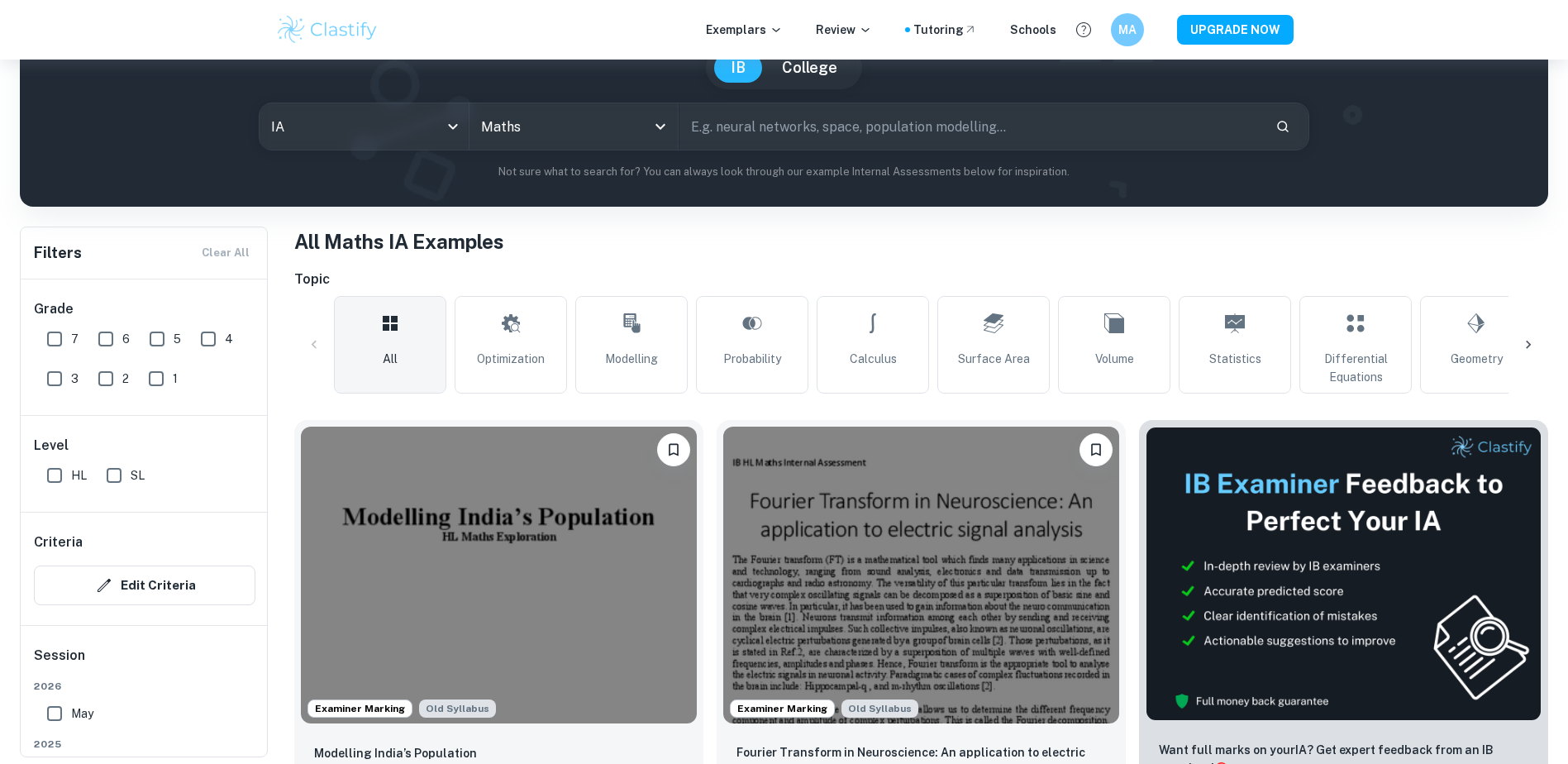
click at [768, 118] on input "text" at bounding box center [971, 126] width 584 height 46
type input "Football"
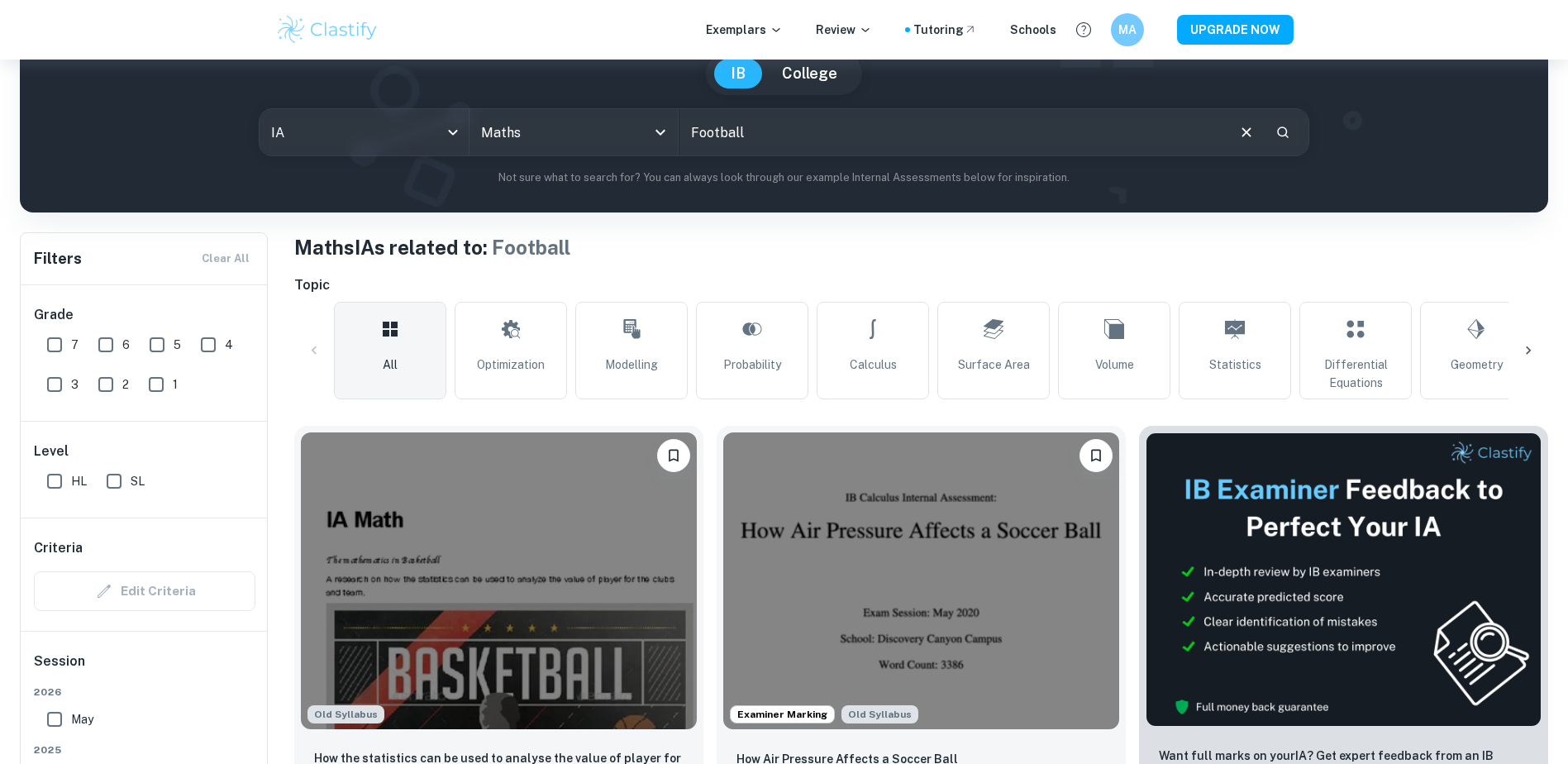
scroll to position [220, 0]
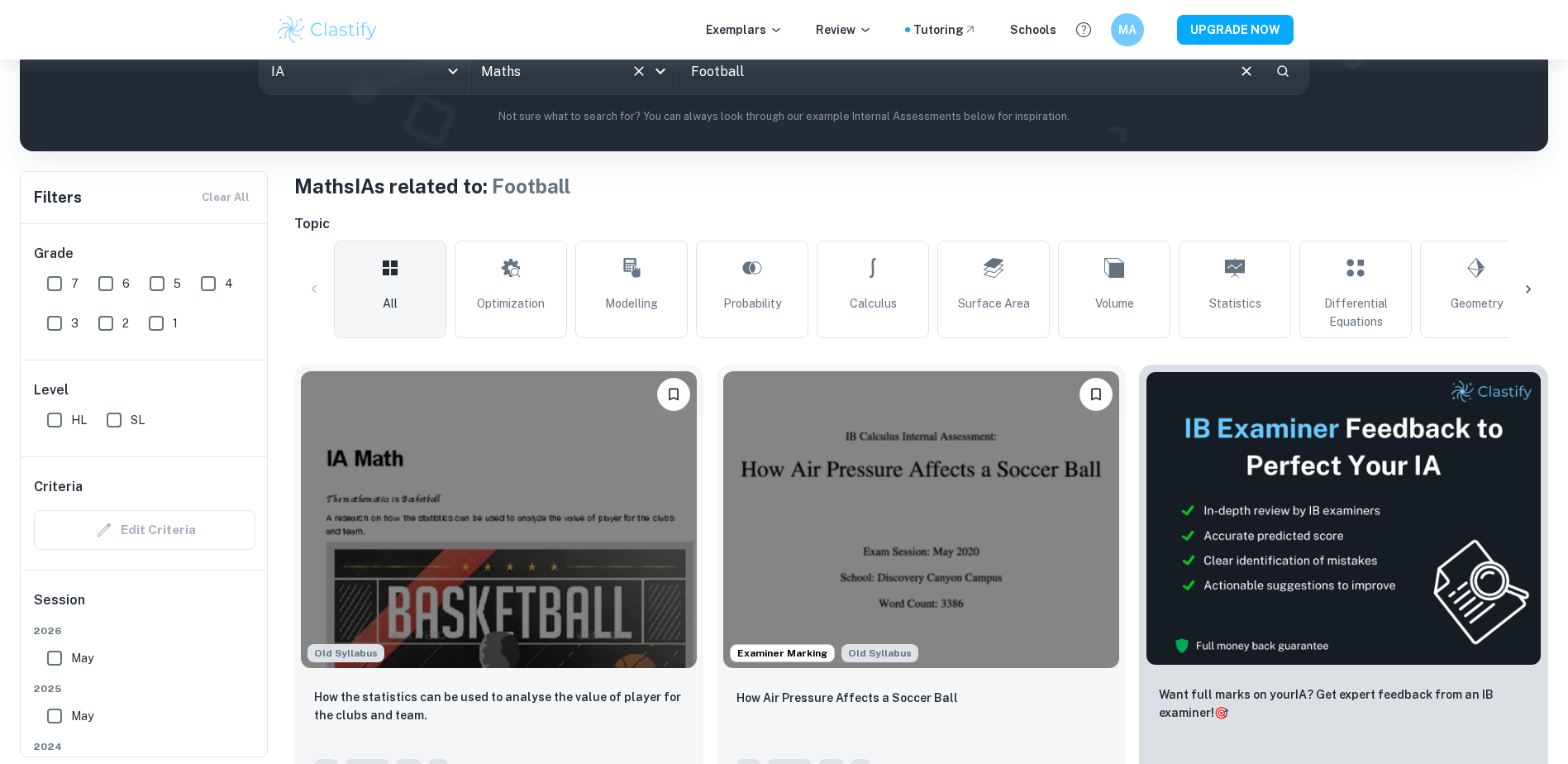
click at [553, 85] on input "Maths" at bounding box center [551, 71] width 148 height 31
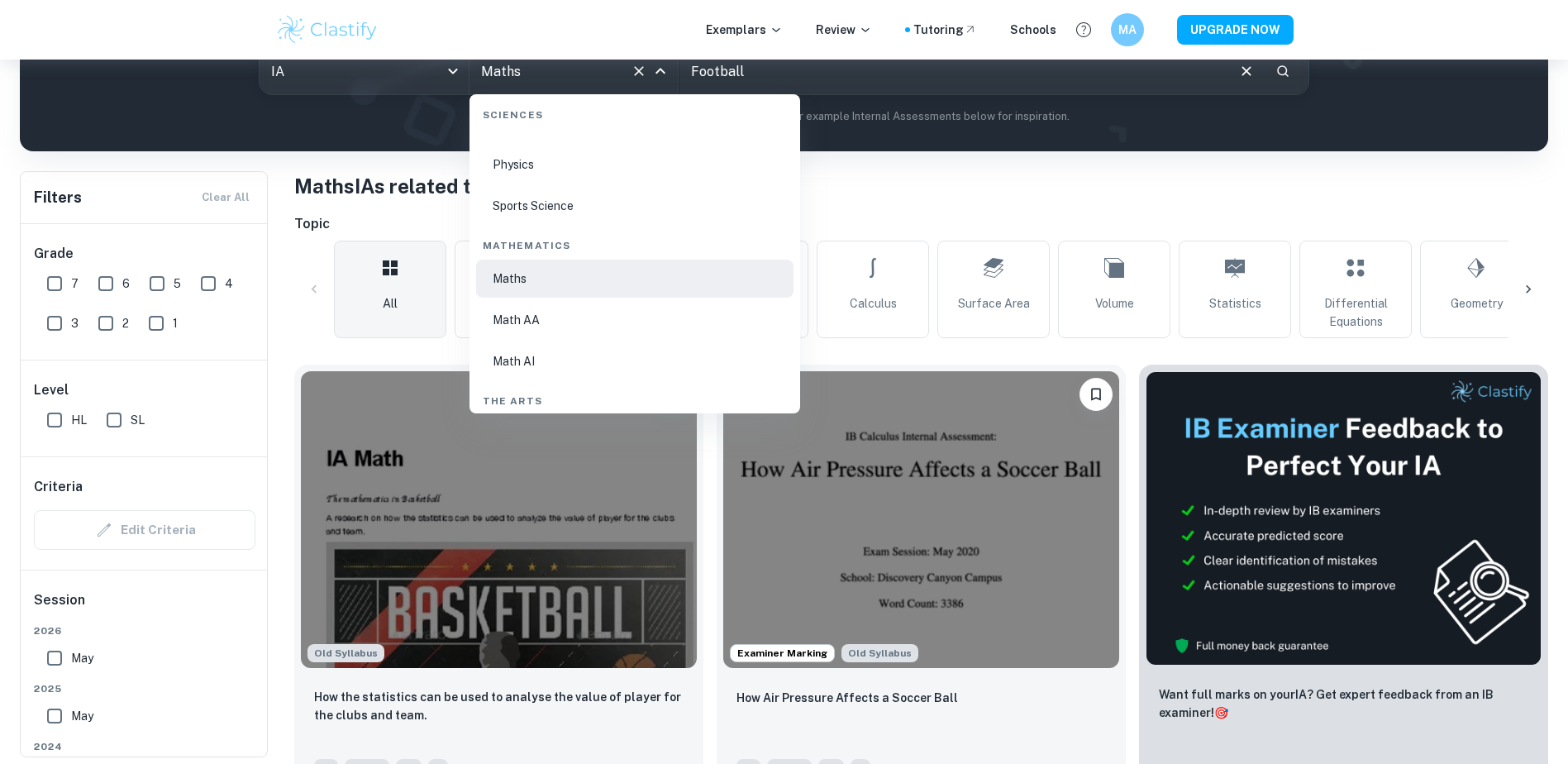
scroll to position [2730, 0]
click at [530, 360] on li "Math AI" at bounding box center [634, 360] width 318 height 38
type input "Math AI"
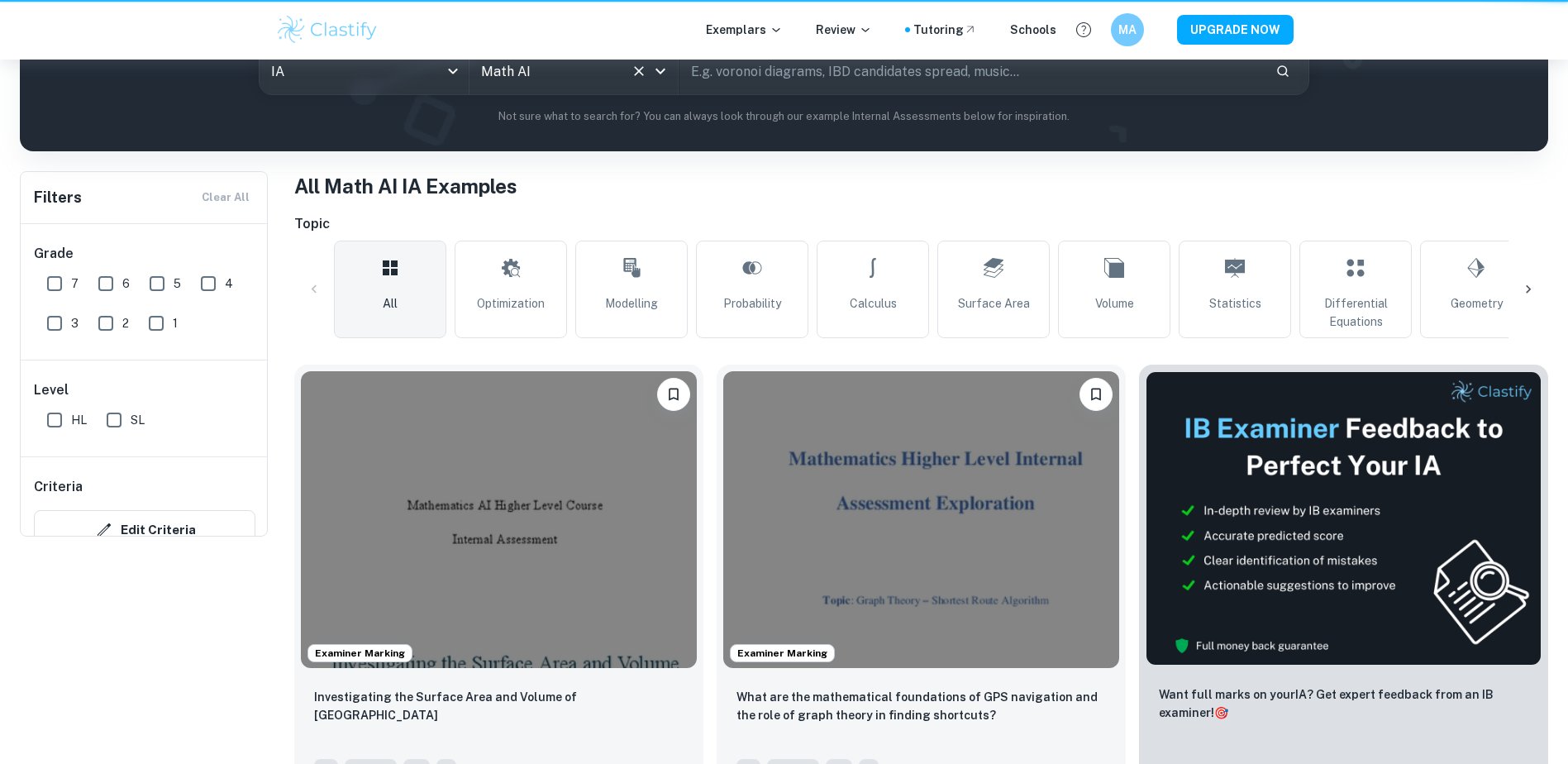
scroll to position [93, 0]
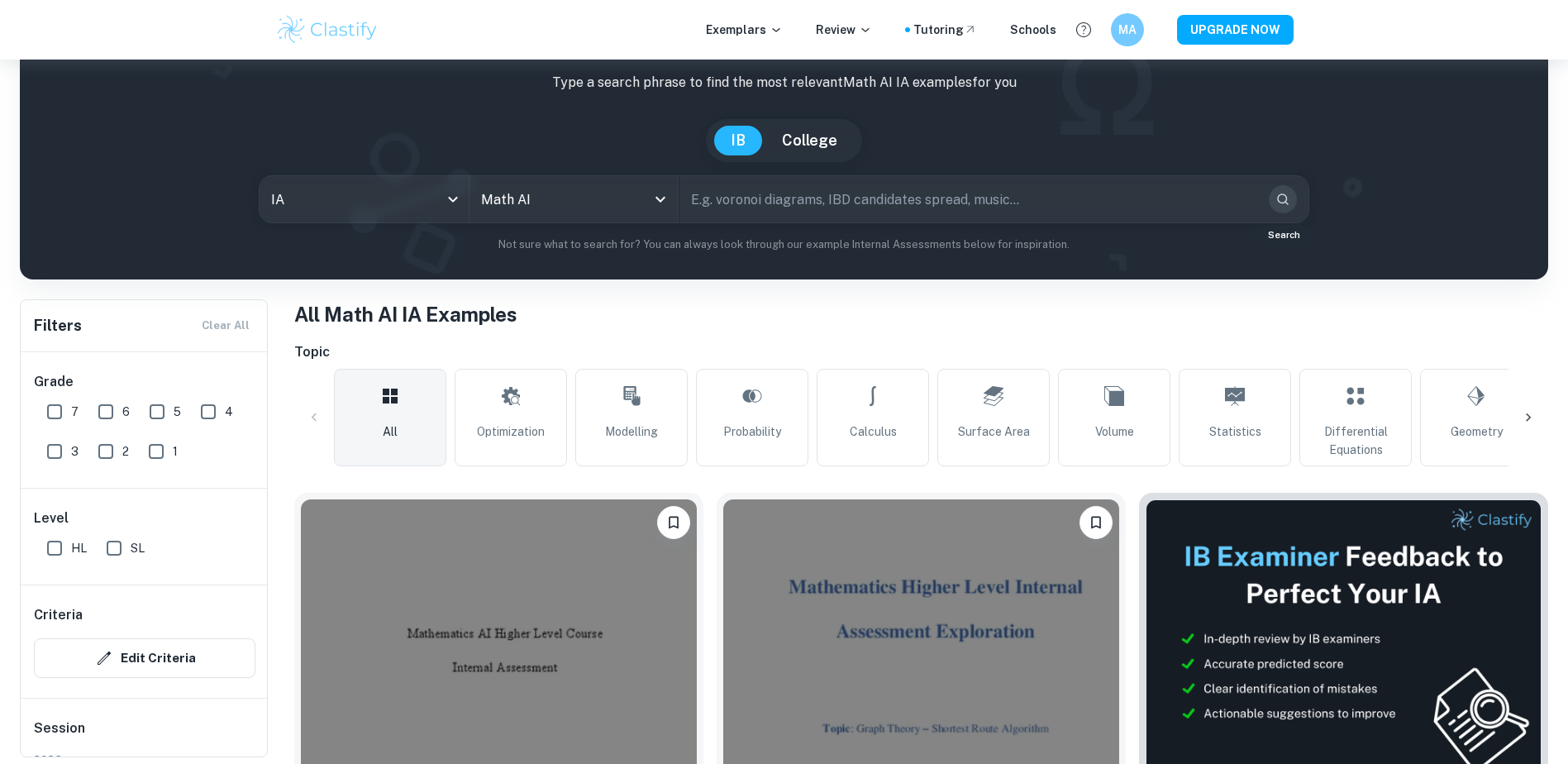
click at [1285, 199] on icon "Search" at bounding box center [1282, 199] width 15 height 15
click at [989, 212] on input "text" at bounding box center [971, 199] width 584 height 46
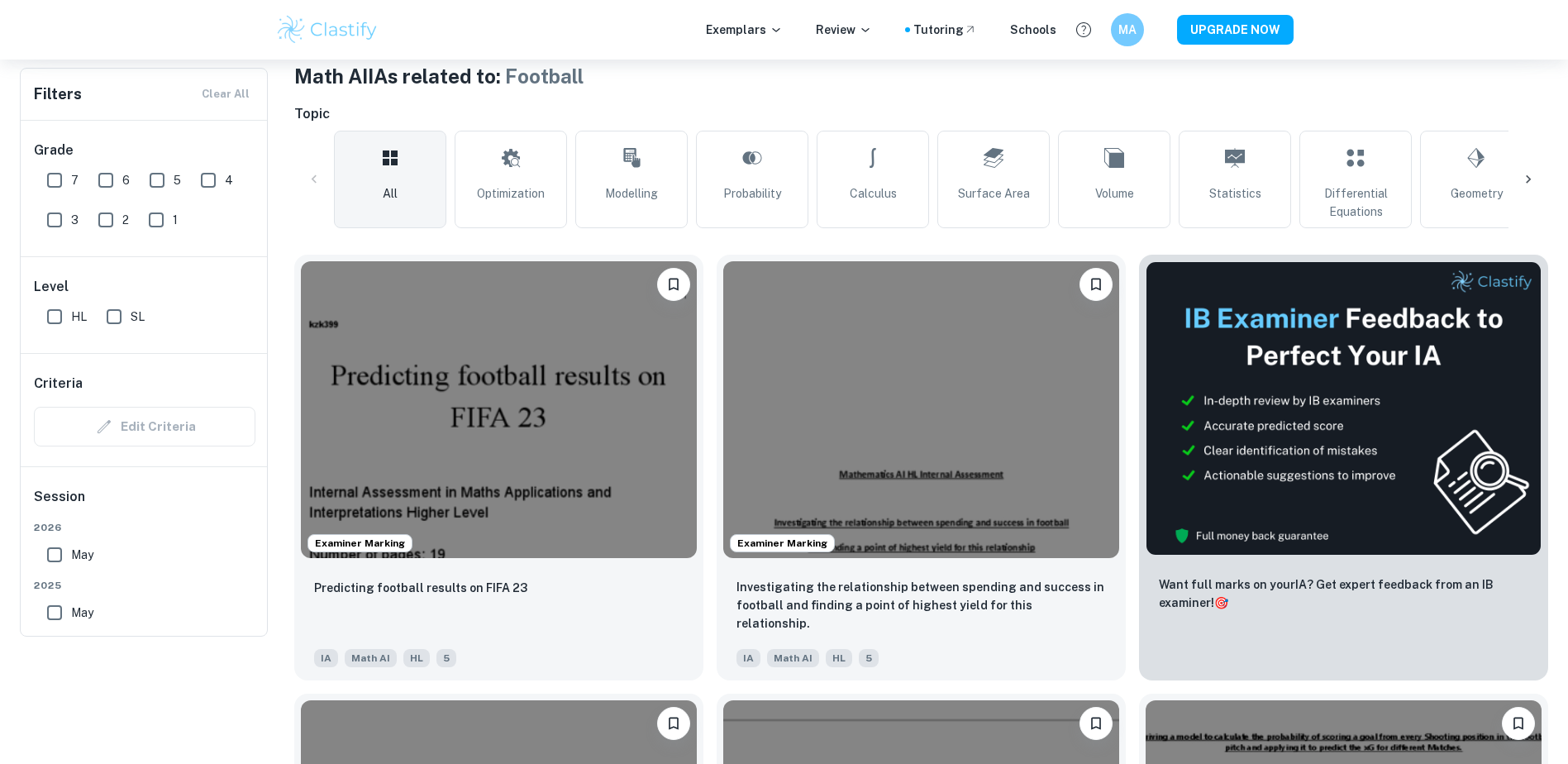
scroll to position [166, 0]
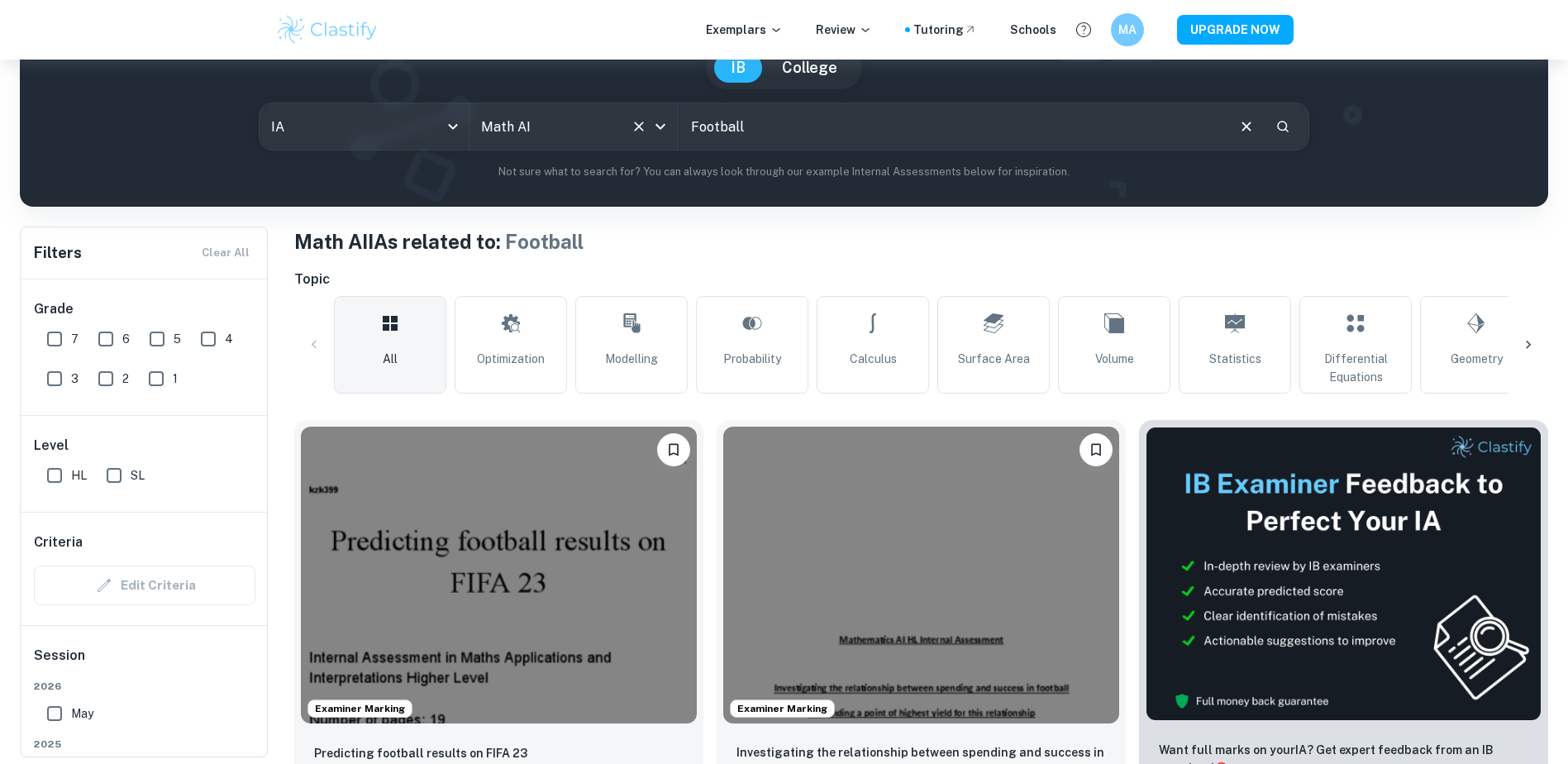
drag, startPoint x: 775, startPoint y: 143, endPoint x: 675, endPoint y: 134, distance: 100.4
click at [675, 134] on div "IA ia All Subjects Math AI All Subjects Football ​" at bounding box center [784, 126] width 1051 height 48
type input "NFL"
click at [1282, 124] on icon "Search" at bounding box center [1282, 126] width 15 height 15
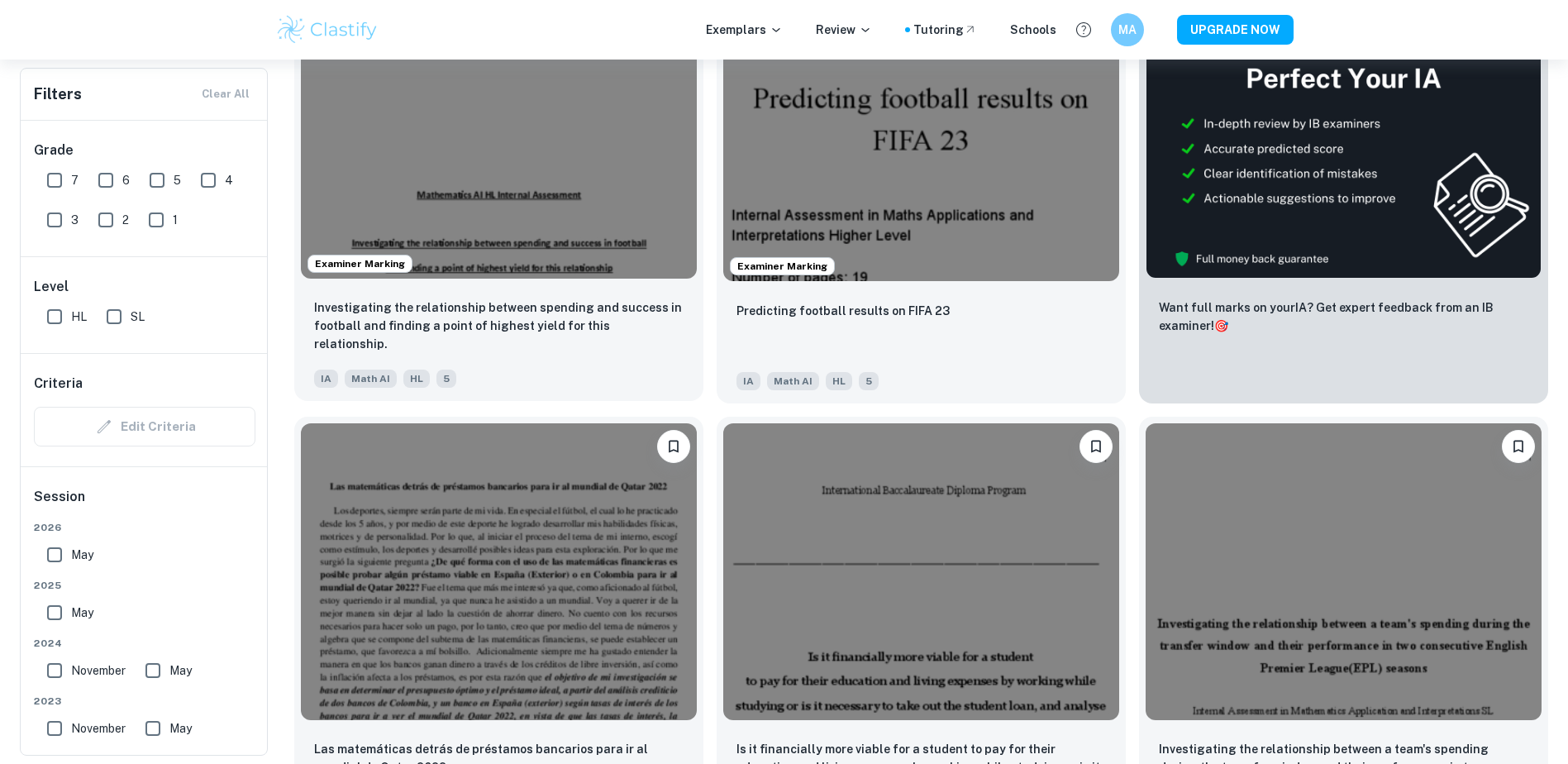
scroll to position [606, 0]
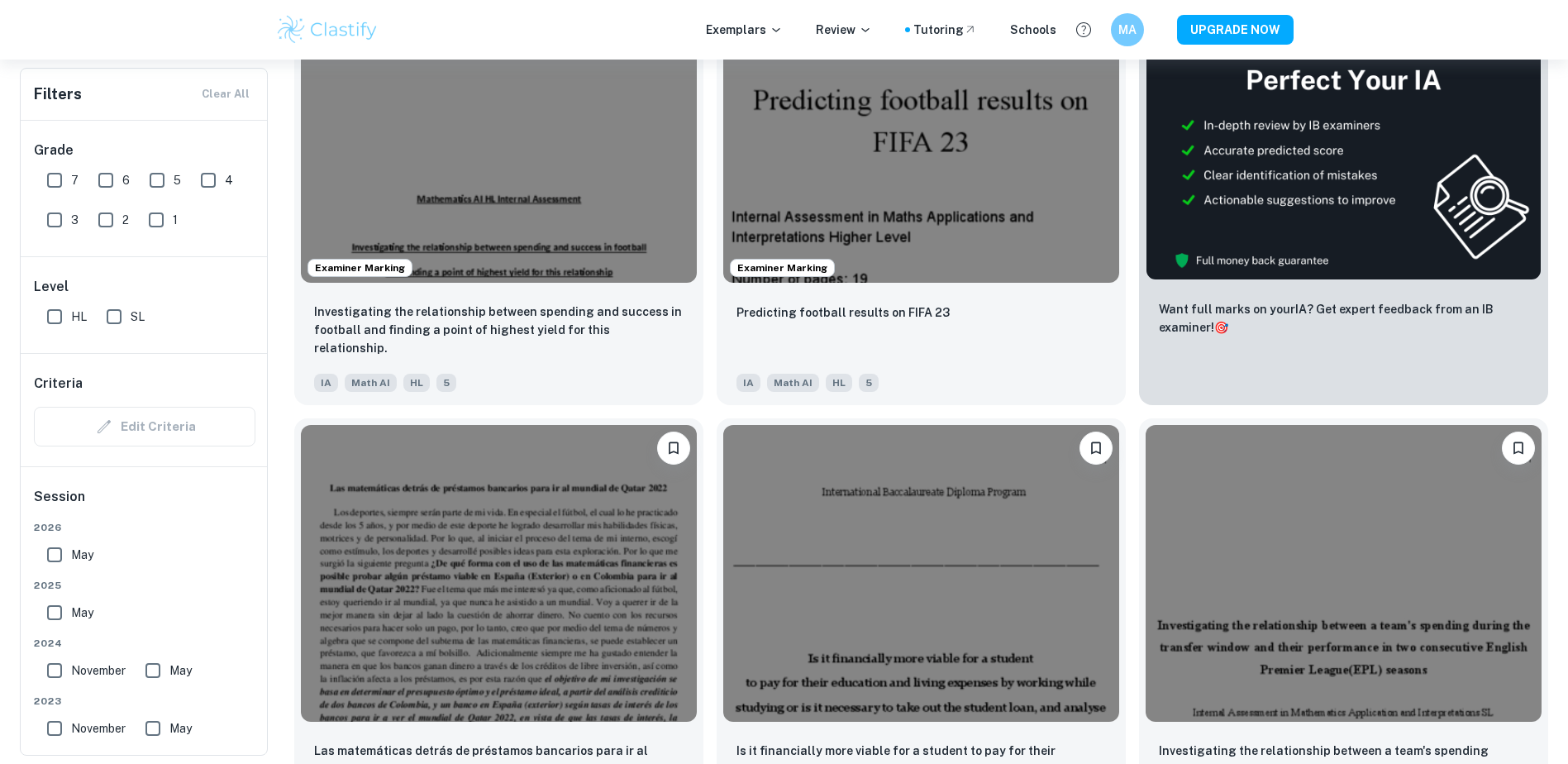
click at [521, 355] on div "Investigating the relationship between spending and success in football and fin…" at bounding box center [498, 330] width 370 height 56
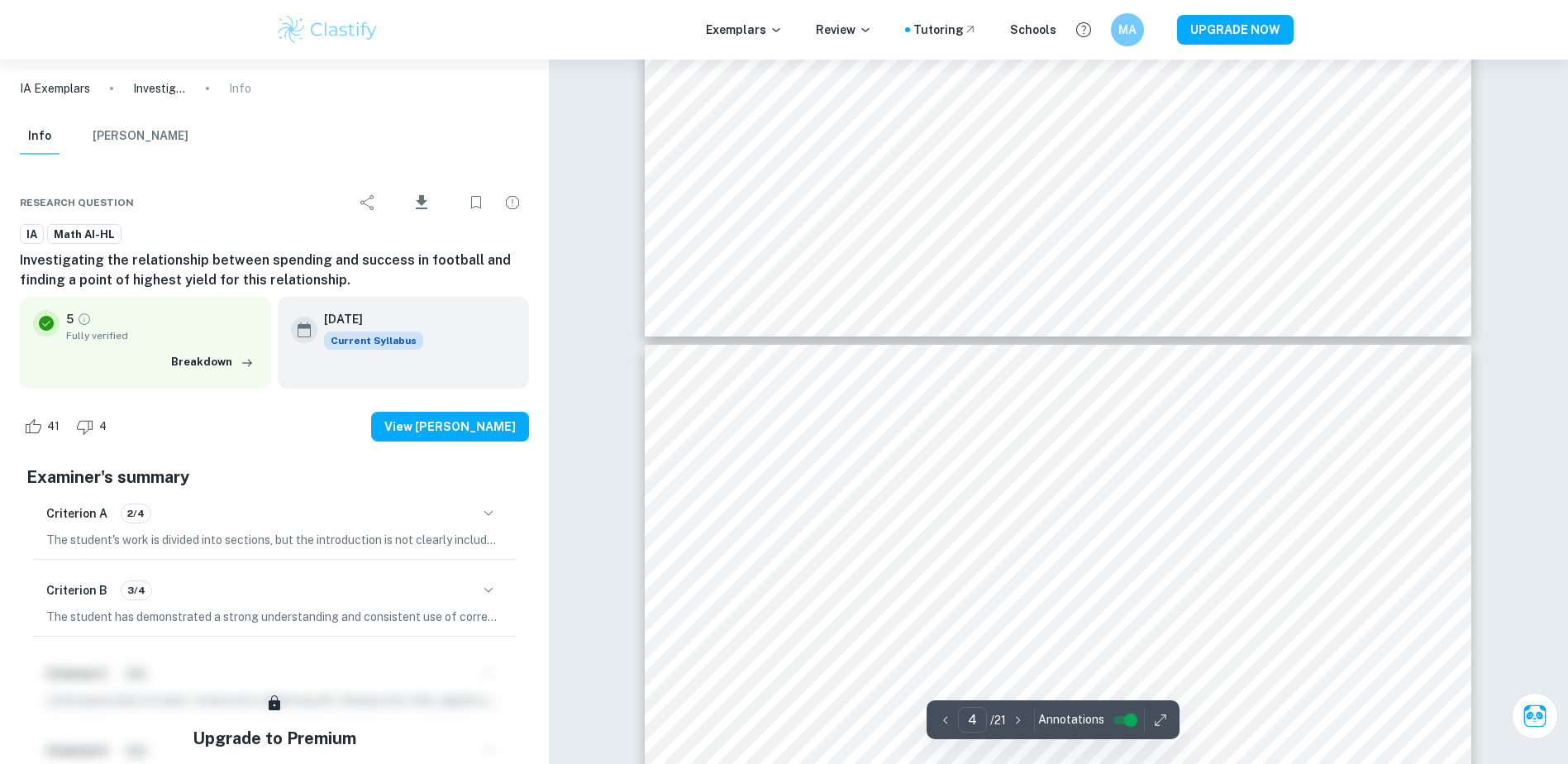
scroll to position [2974, 0]
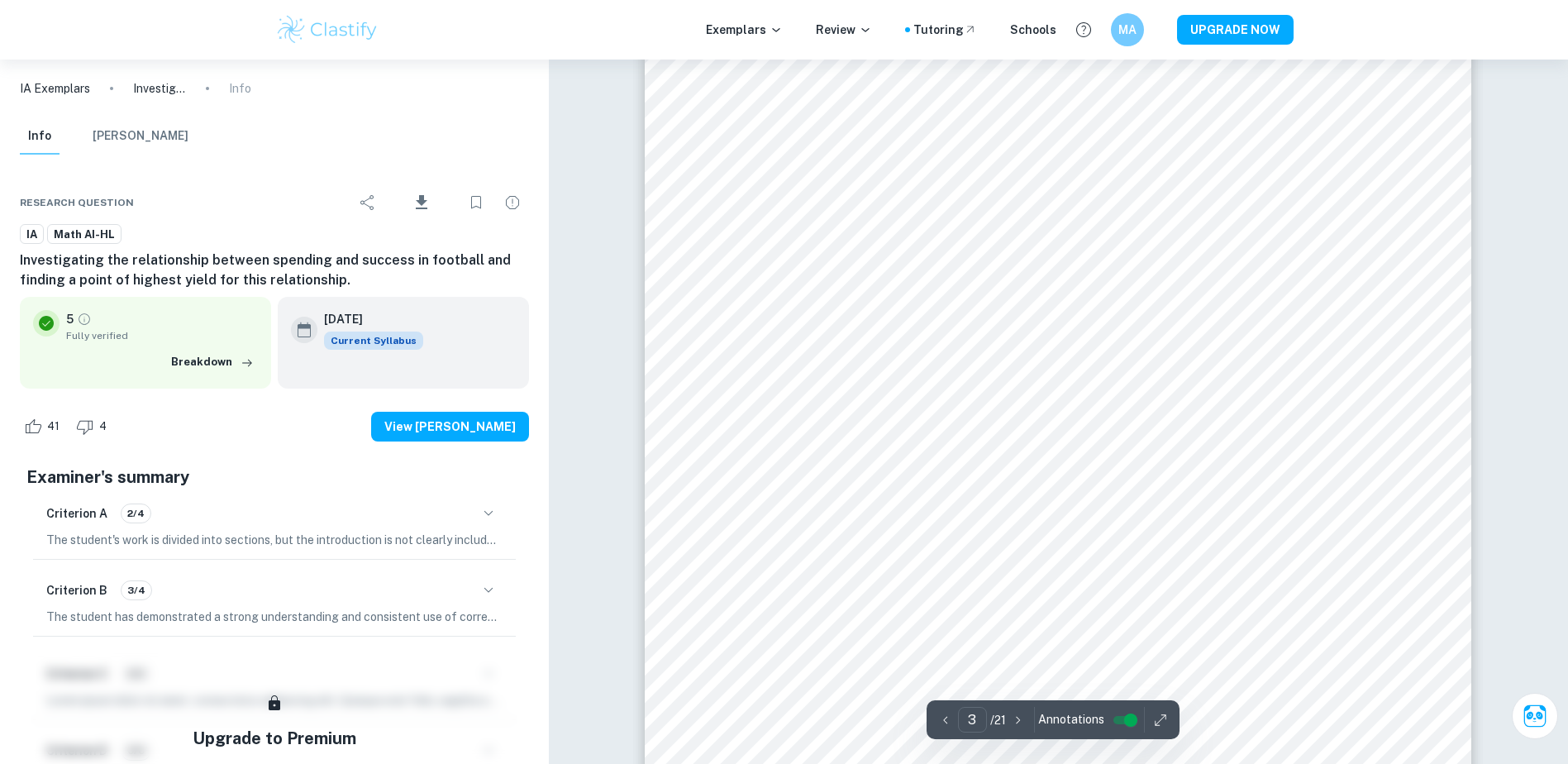
type input "1"
